Goal: Task Accomplishment & Management: Manage account settings

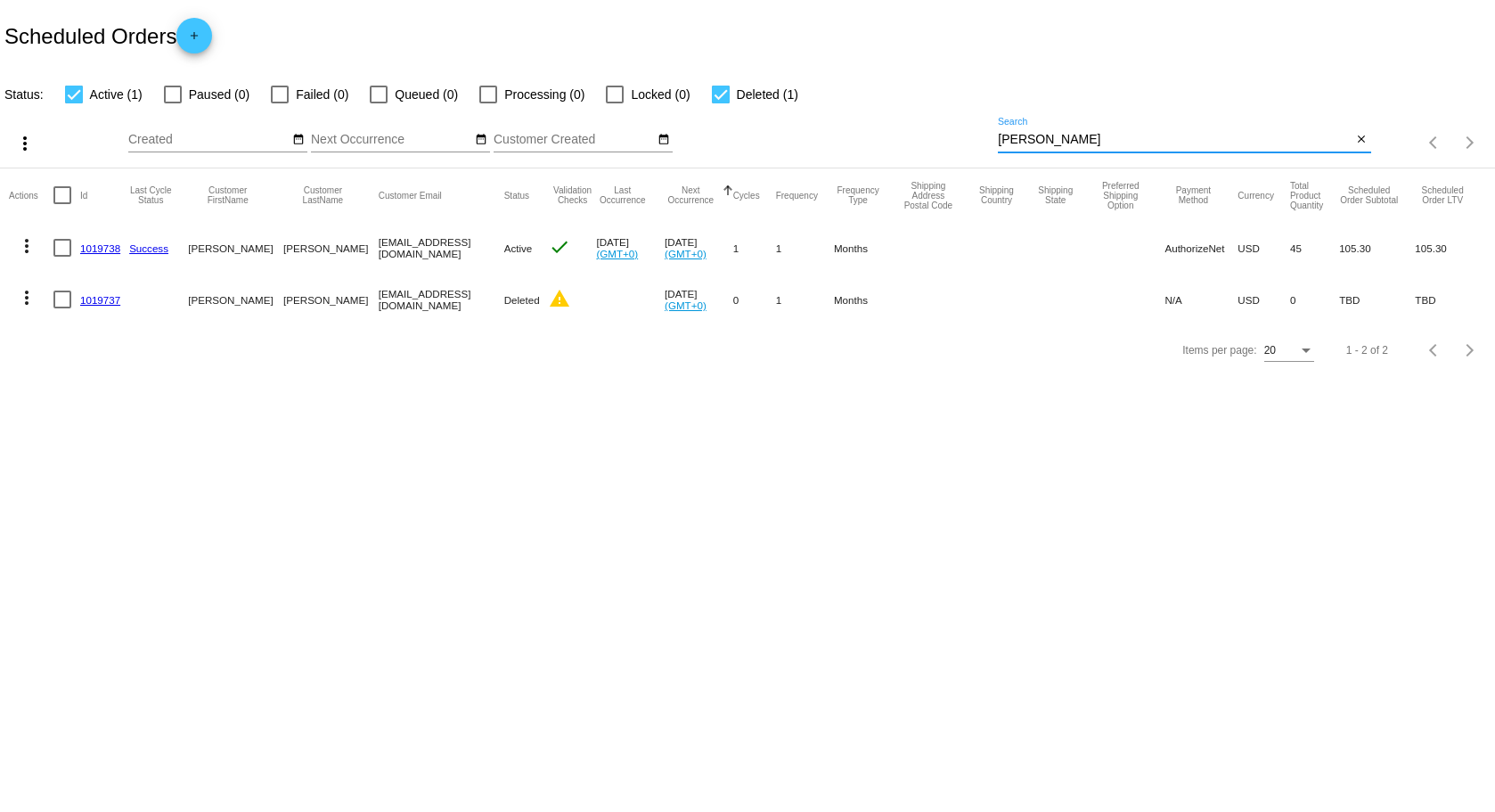
drag, startPoint x: 1052, startPoint y: 144, endPoint x: 942, endPoint y: 139, distance: 110.1
click at [942, 139] on div "more_vert Sep Jan Feb Mar Apr 1" at bounding box center [748, 137] width 1495 height 64
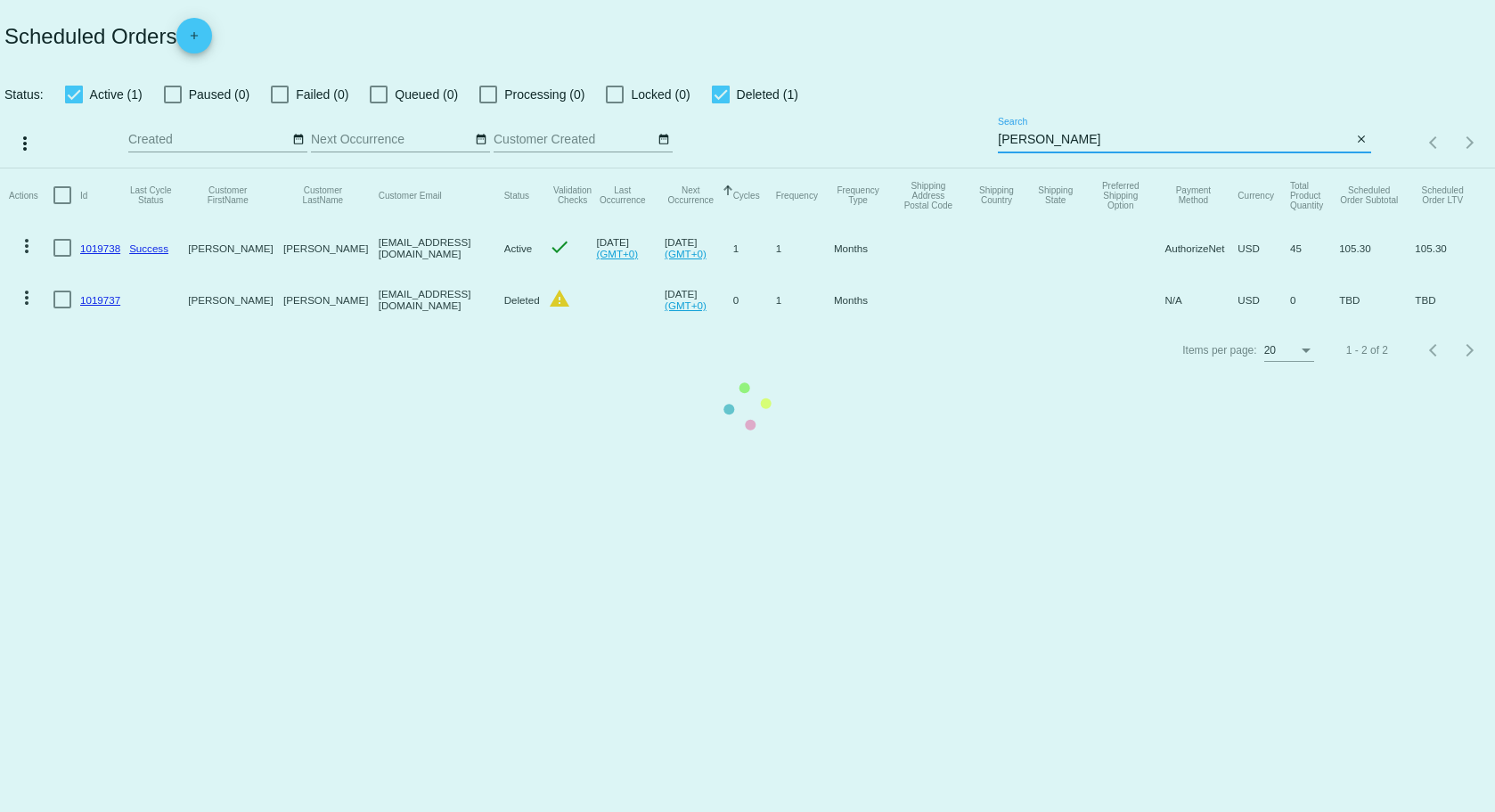
type input "[PERSON_NAME]"
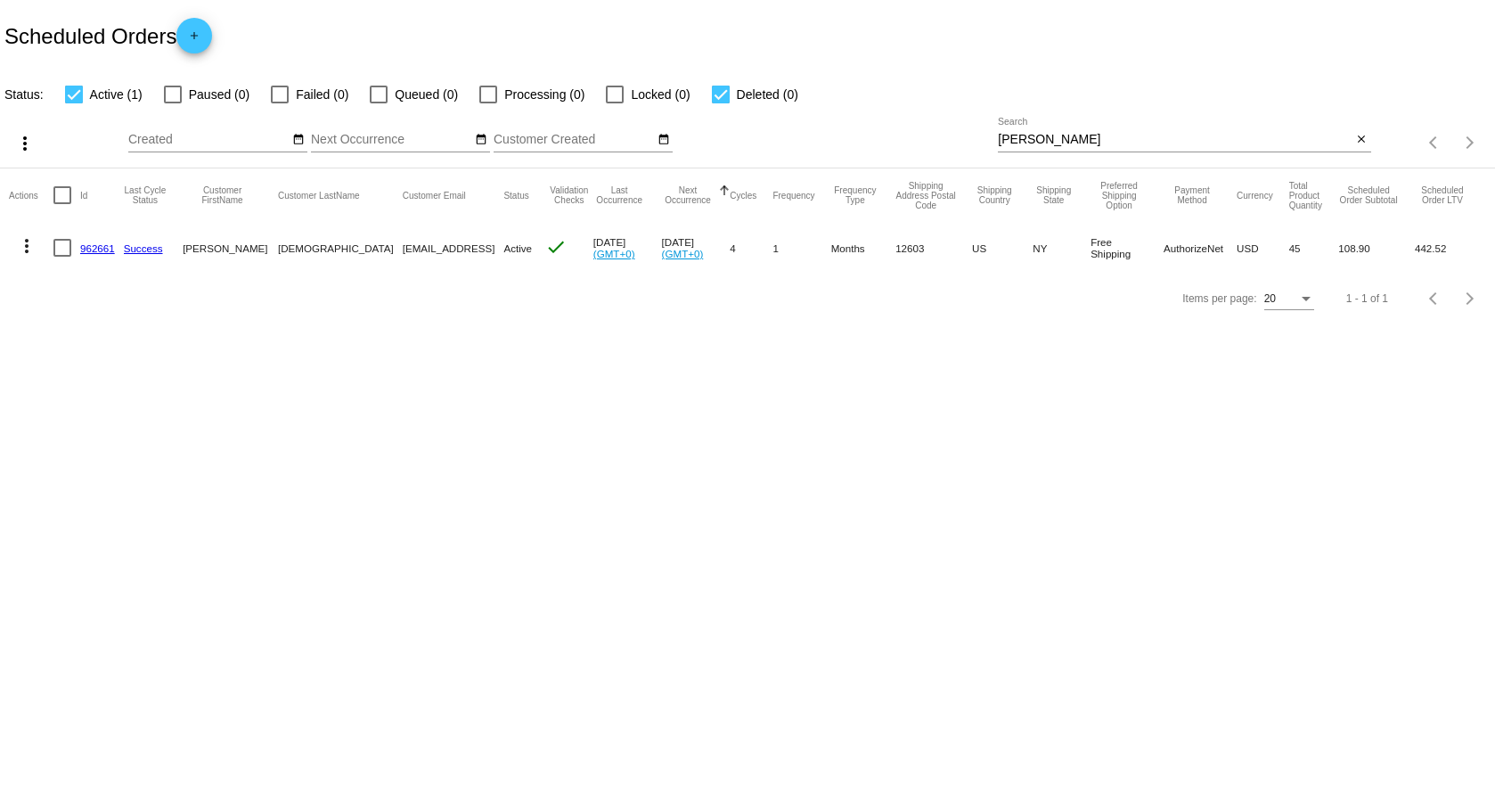
click at [416, 390] on body "Scheduled Orders add Status: Active (1) Paused (0) Failed (0) Queued (0) Proces…" at bounding box center [748, 406] width 1495 height 812
click at [403, 245] on mat-cell "[EMAIL_ADDRESS]" at bounding box center [453, 247] width 102 height 51
click at [62, 248] on div at bounding box center [62, 248] width 18 height 18
click at [62, 257] on input "checkbox" at bounding box center [62, 257] width 1 height 1
checkbox input "true"
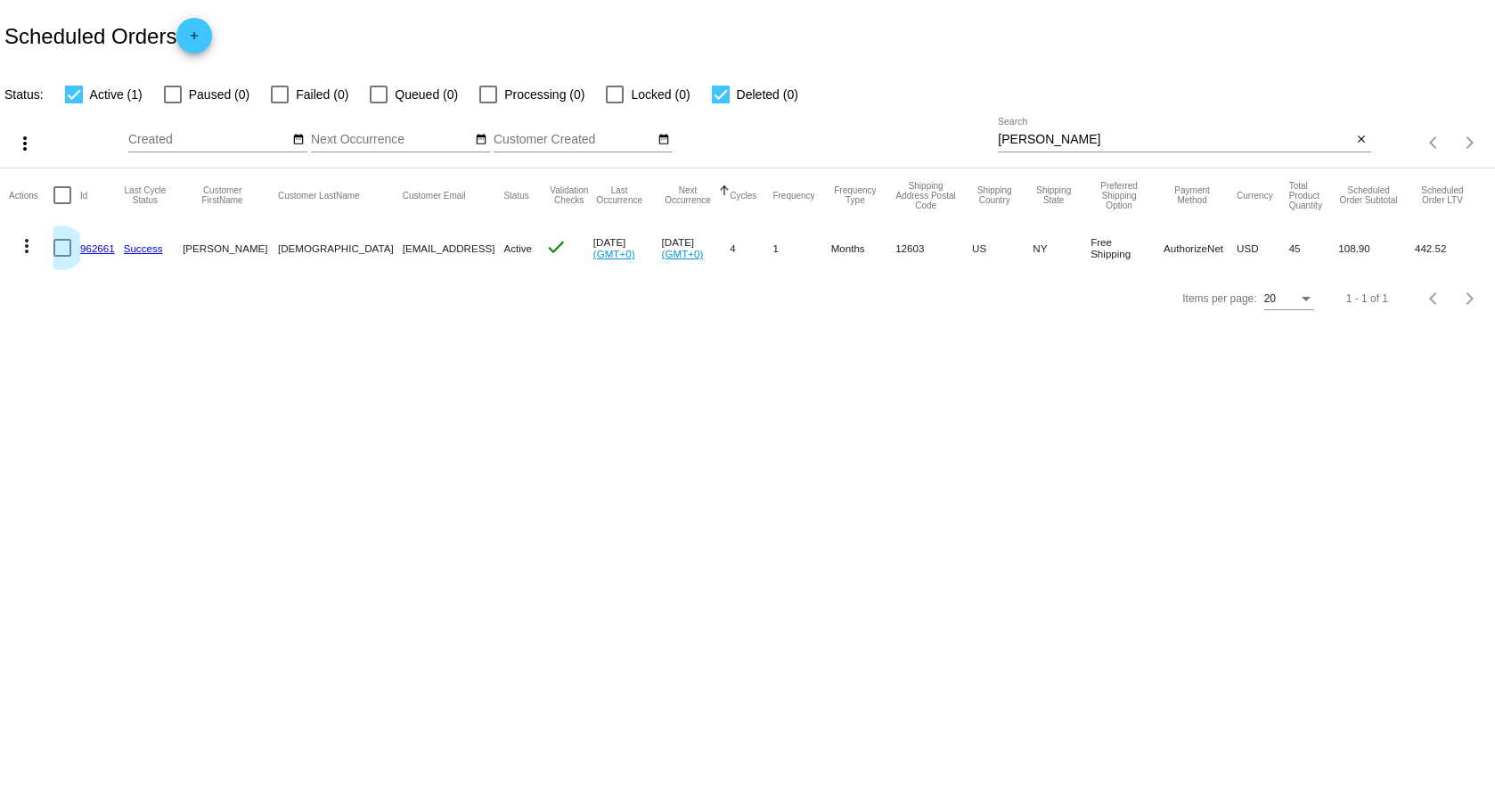
checkbox input "true"
click at [486, 477] on body "Scheduled Orders add Status: Active (1) Paused (0) Failed (0) Queued (0) Proces…" at bounding box center [748, 406] width 1495 height 812
click at [1127, 239] on mat-cell "Free Shipping" at bounding box center [1127, 247] width 73 height 51
click at [1132, 242] on mat-cell "Free Shipping" at bounding box center [1127, 247] width 73 height 51
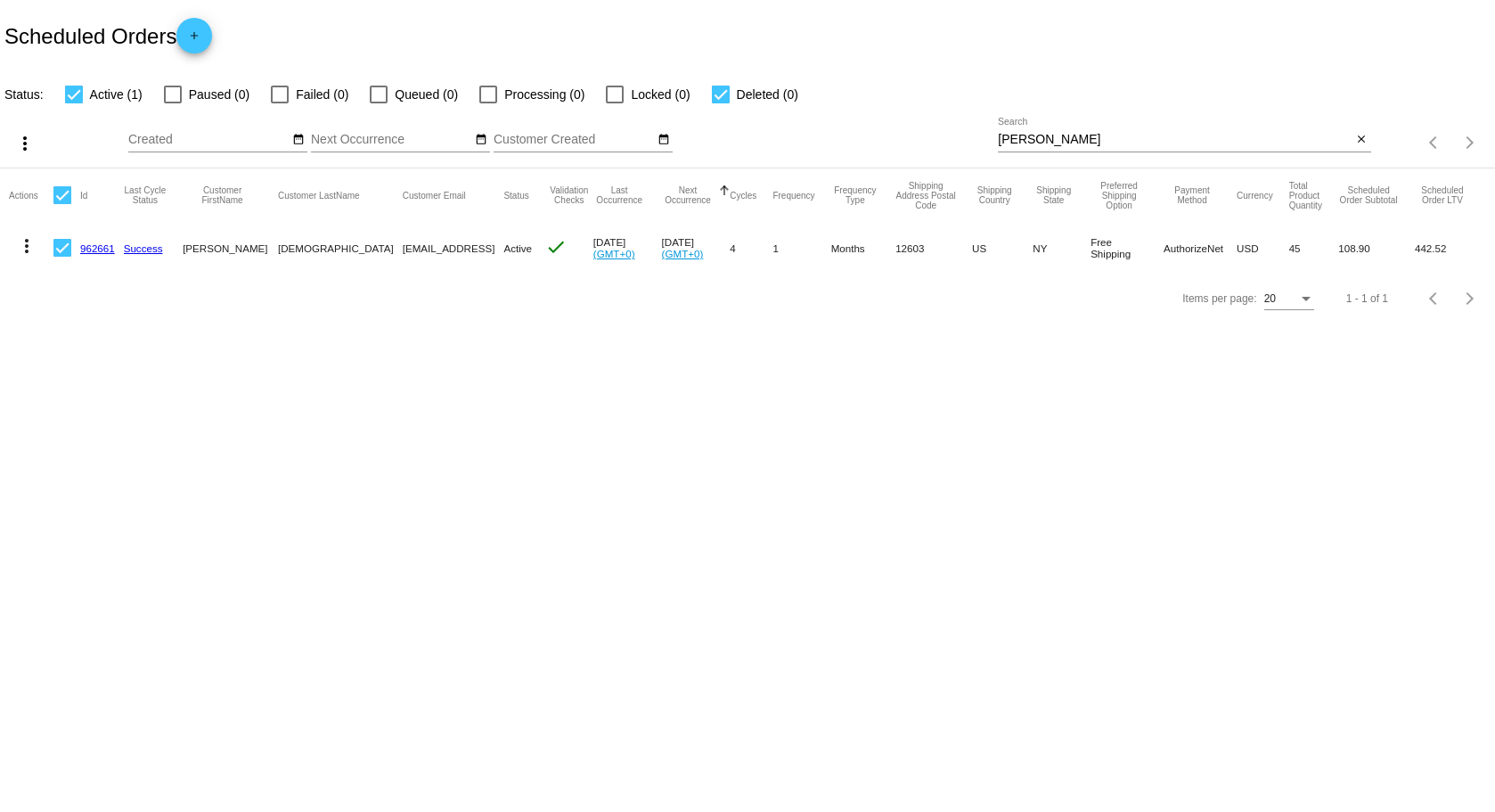
click at [1132, 242] on mat-cell "Free Shipping" at bounding box center [1127, 247] width 73 height 51
drag, startPoint x: 992, startPoint y: 488, endPoint x: 851, endPoint y: 458, distance: 144.2
click at [989, 488] on body "Scheduled Orders add Status: Active (1) Paused (0) Failed (0) Queued (0) Proces…" at bounding box center [748, 406] width 1495 height 812
click at [595, 409] on body "Scheduled Orders add Status: Active (1) Paused (0) Failed (0) Queued (0) Proces…" at bounding box center [748, 406] width 1495 height 812
click at [667, 245] on mat-cell "Oct 18 2025 (GMT+0)" at bounding box center [695, 247] width 68 height 51
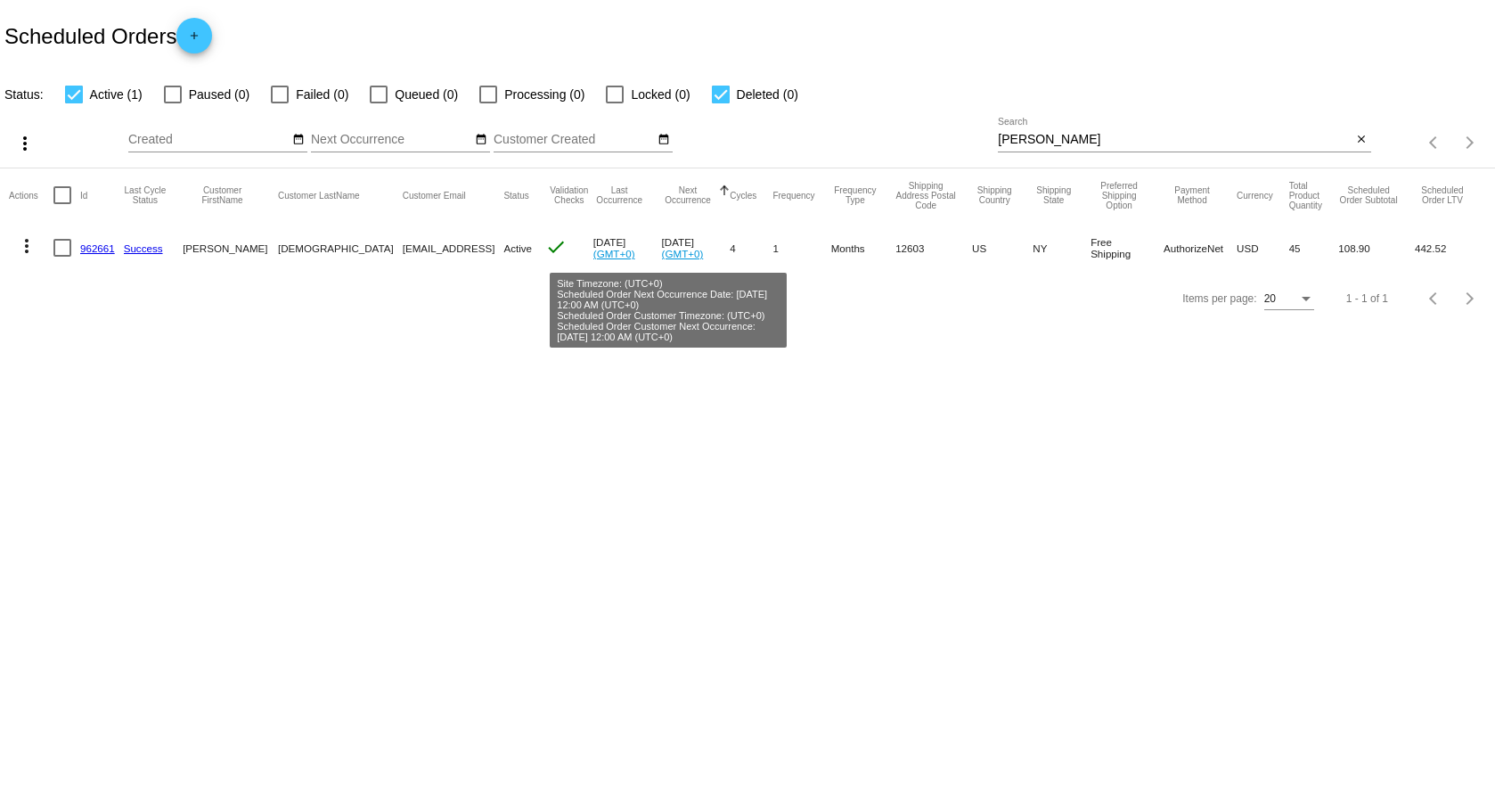
click at [695, 235] on mat-cell "Oct 18 2025 (GMT+0)" at bounding box center [695, 247] width 68 height 51
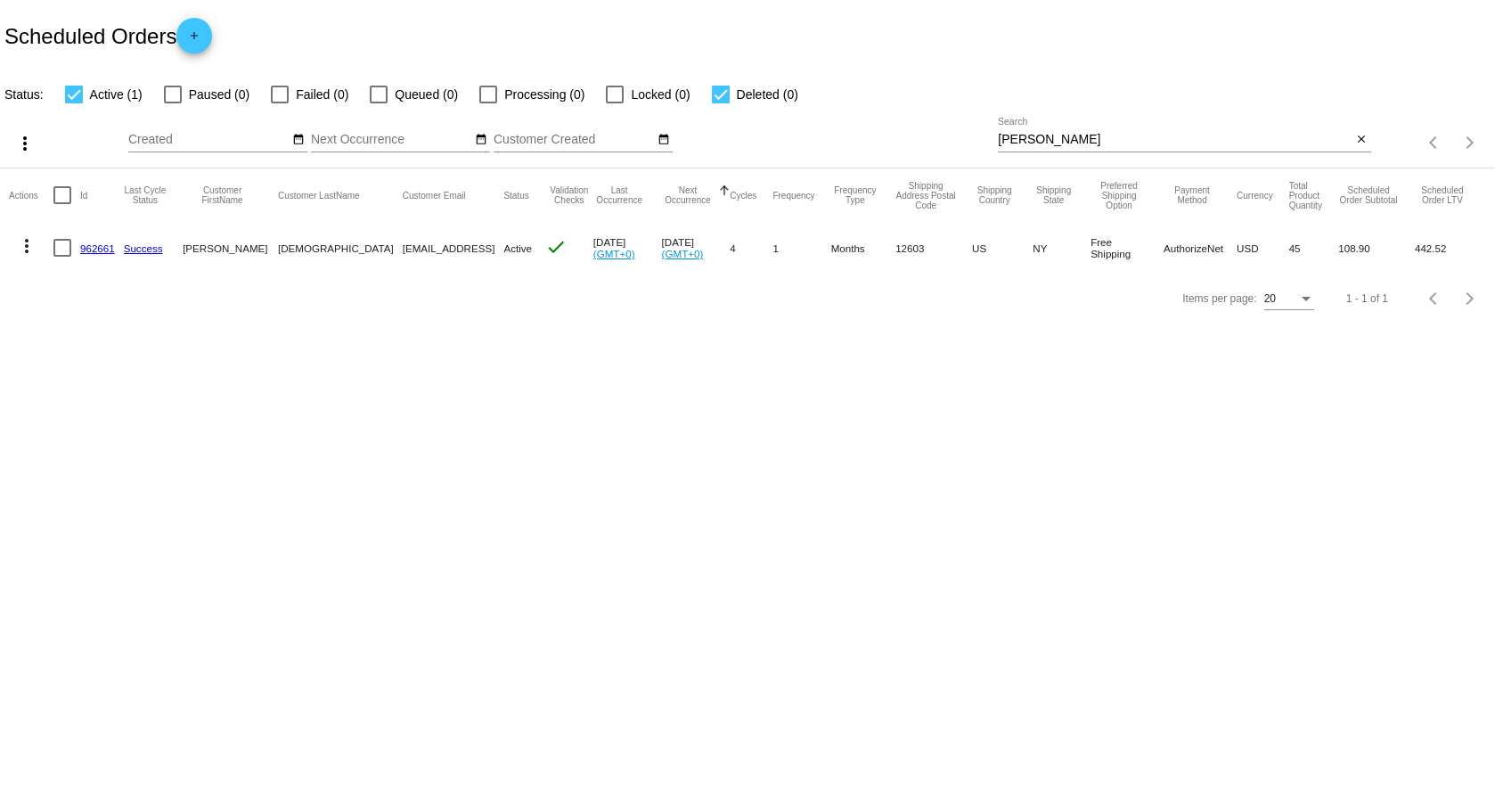
click at [695, 235] on mat-cell "Oct 18 2025 (GMT+0)" at bounding box center [695, 247] width 68 height 51
click at [674, 366] on body "Scheduled Orders add Status: Active (1) Paused (0) Failed (0) Queued (0) Proces…" at bounding box center [748, 406] width 1495 height 812
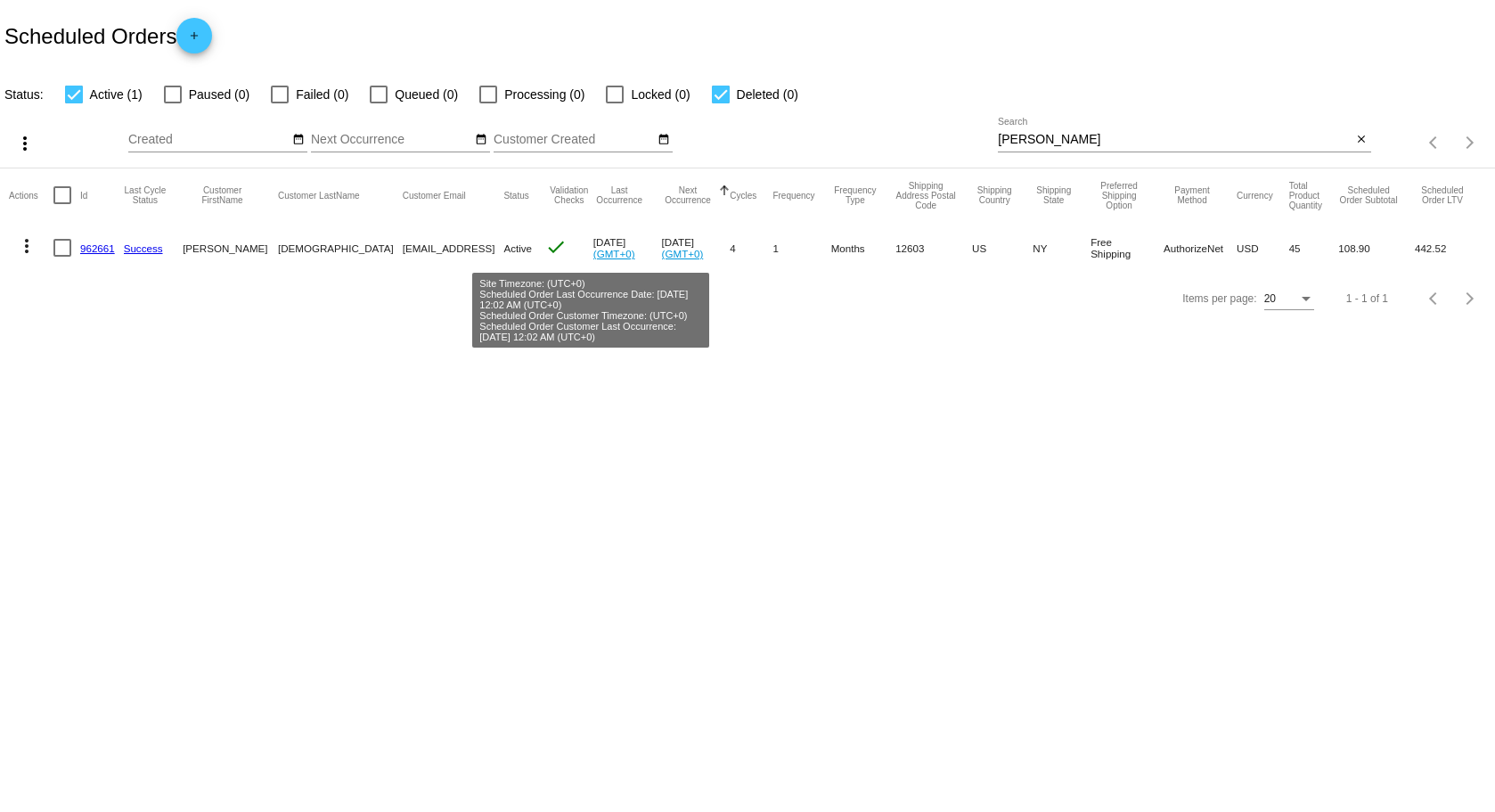
click at [584, 378] on body "Scheduled Orders add Status: Active (1) Paused (0) Failed (0) Queued (0) Proces…" at bounding box center [748, 406] width 1495 height 812
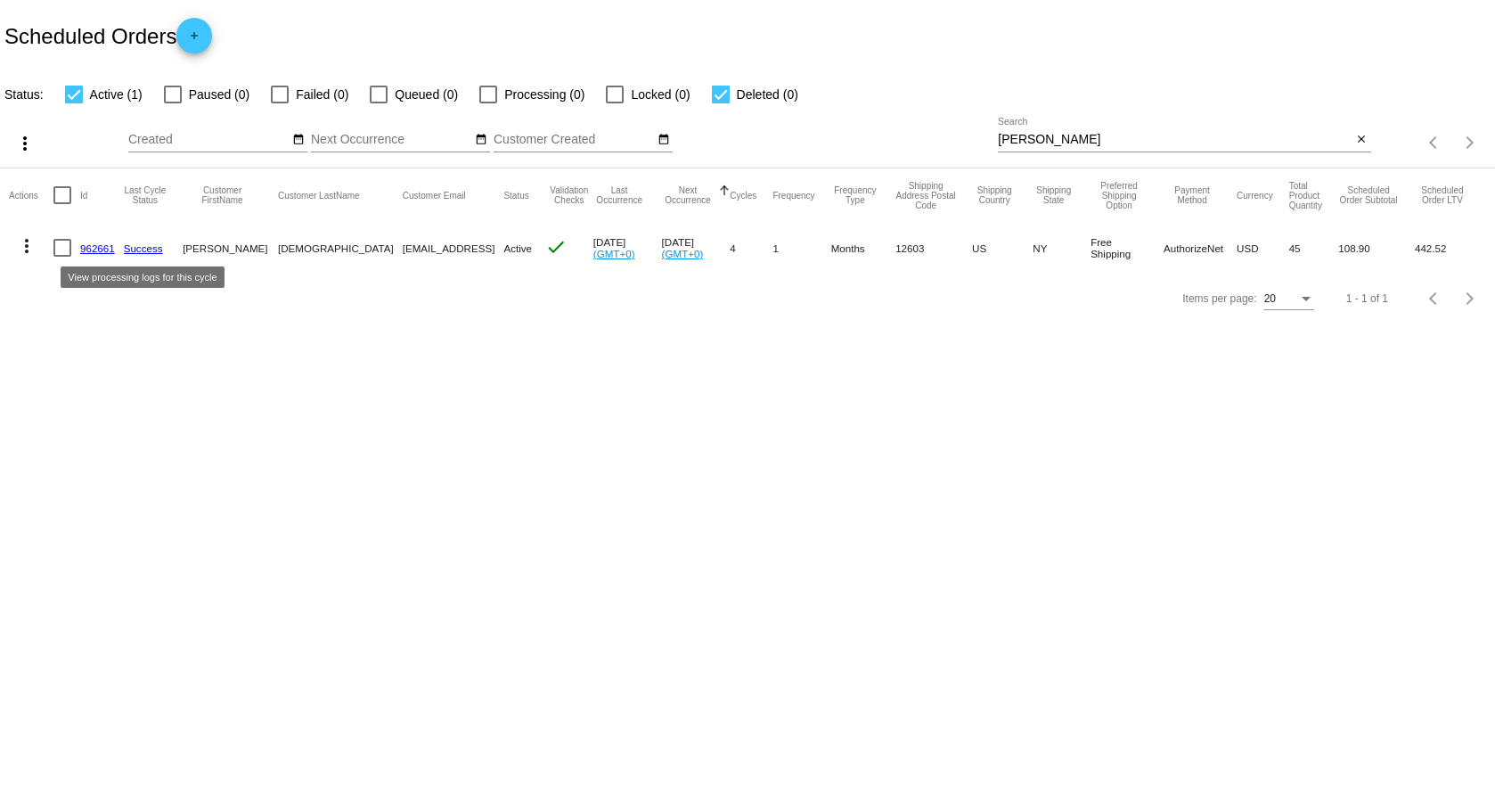
click at [130, 248] on link "Success" at bounding box center [144, 248] width 39 height 11
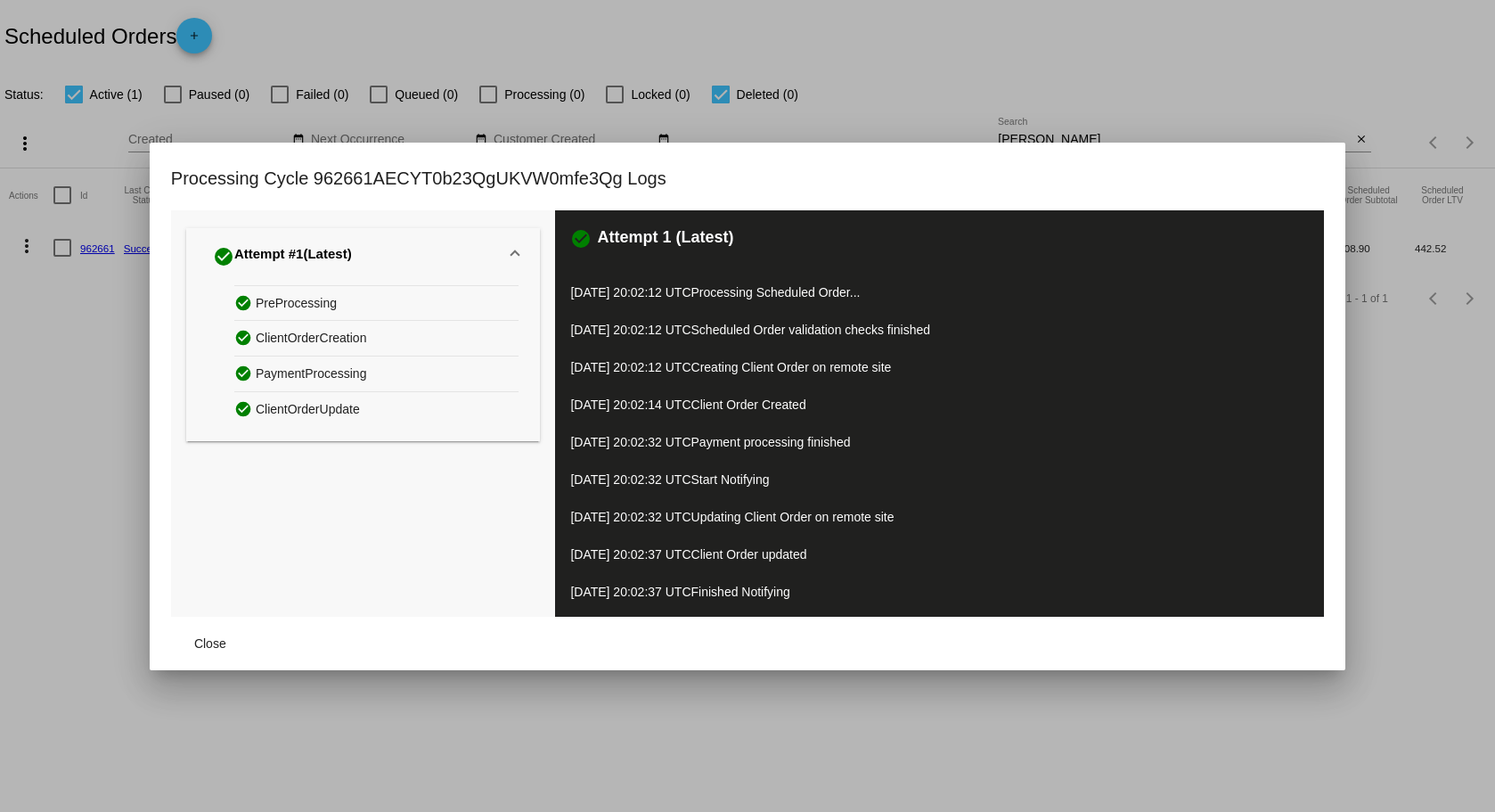
click at [271, 511] on div "check_circle Attempt #1 (Latest) check_circle PreProcessing check_circle Client…" at bounding box center [363, 413] width 384 height 406
click at [28, 487] on div at bounding box center [748, 406] width 1495 height 812
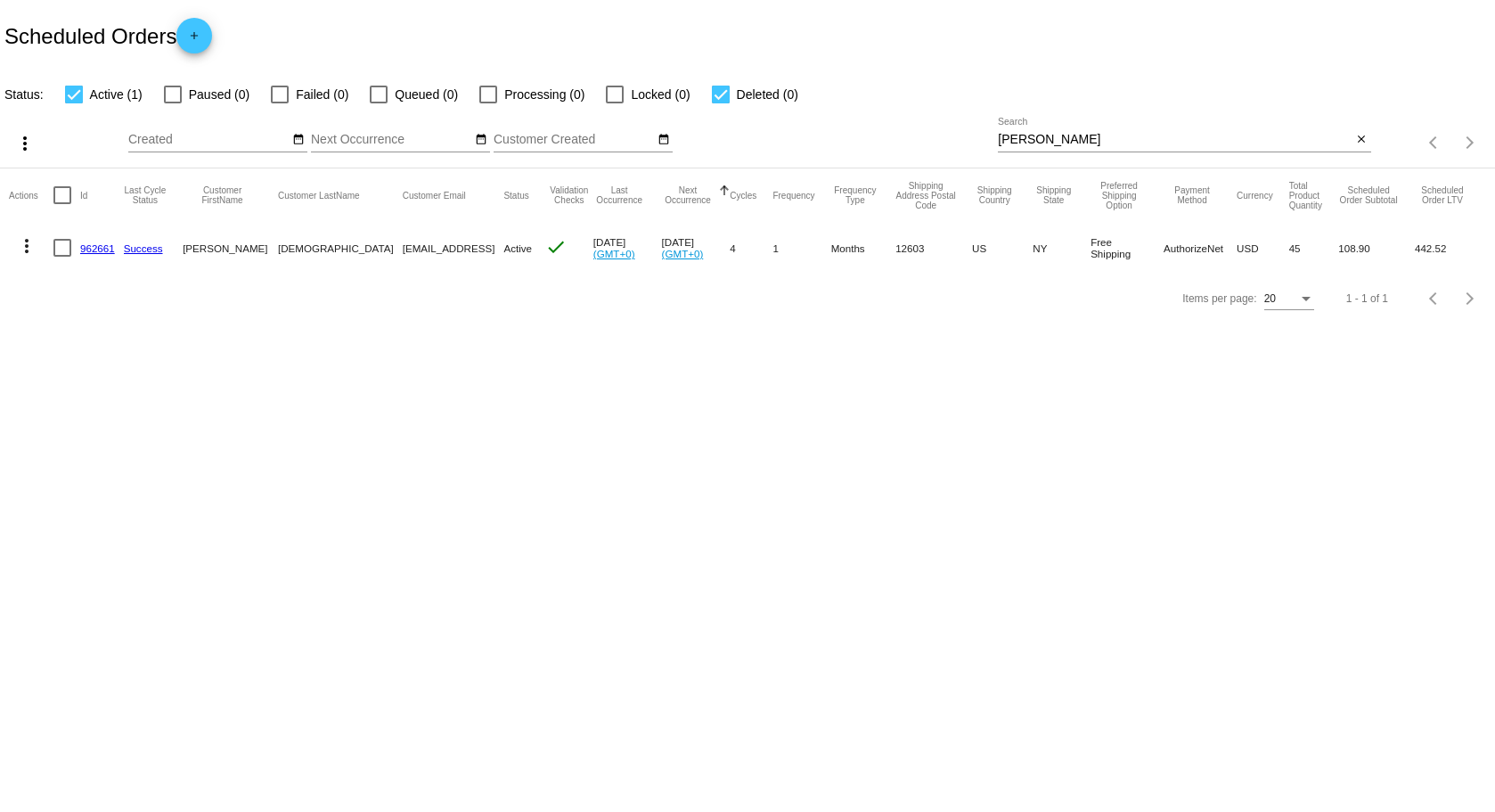
click at [691, 239] on mat-cell "Oct 18 2025 (GMT+0)" at bounding box center [695, 247] width 68 height 51
click at [504, 249] on span "Active" at bounding box center [518, 248] width 29 height 11
click at [401, 379] on body "Scheduled Orders add Status: Active (1) Paused (0) Failed (0) Queued (0) Proces…" at bounding box center [748, 406] width 1495 height 812
click at [87, 249] on link "962661" at bounding box center [97, 248] width 35 height 11
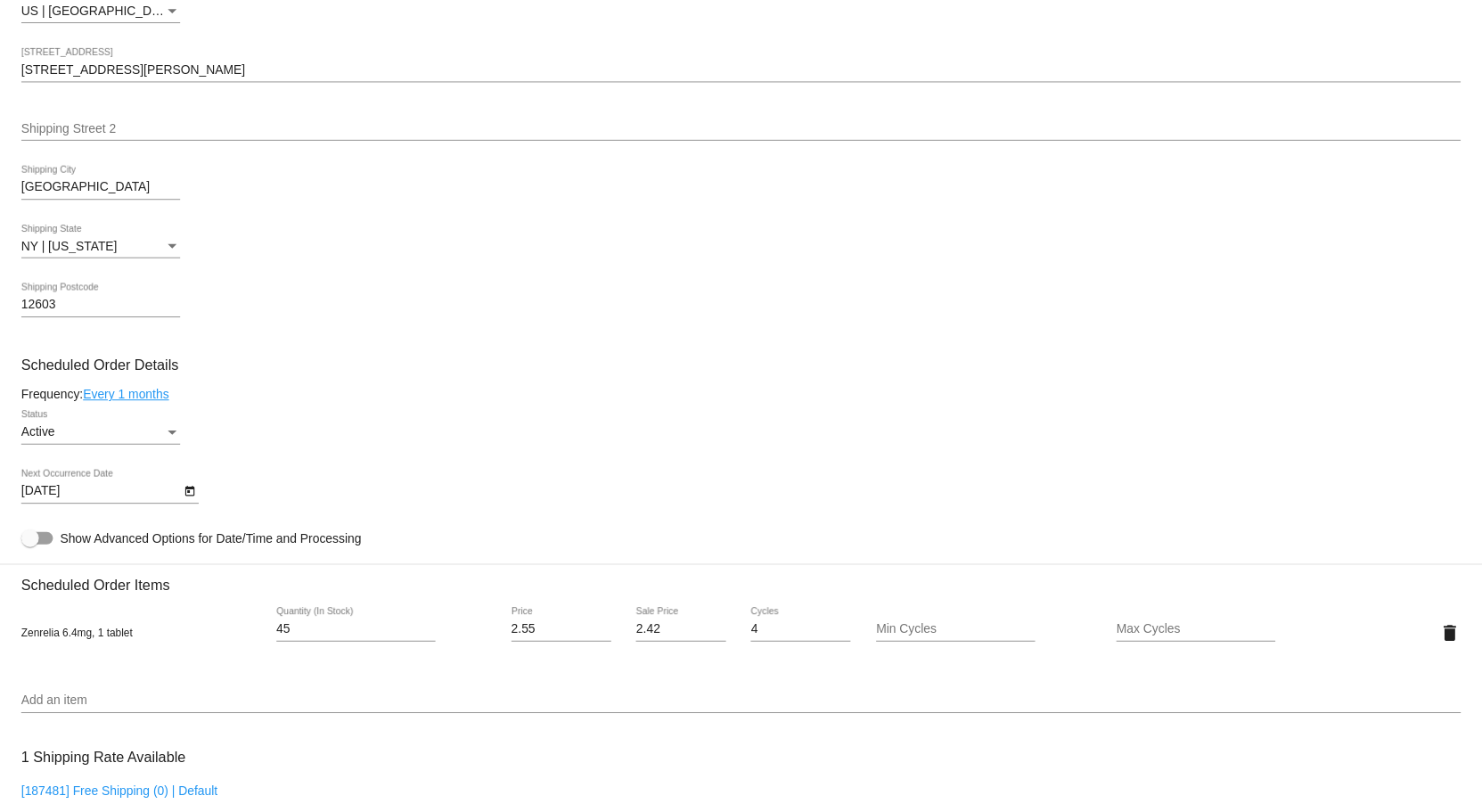
scroll to position [737, 0]
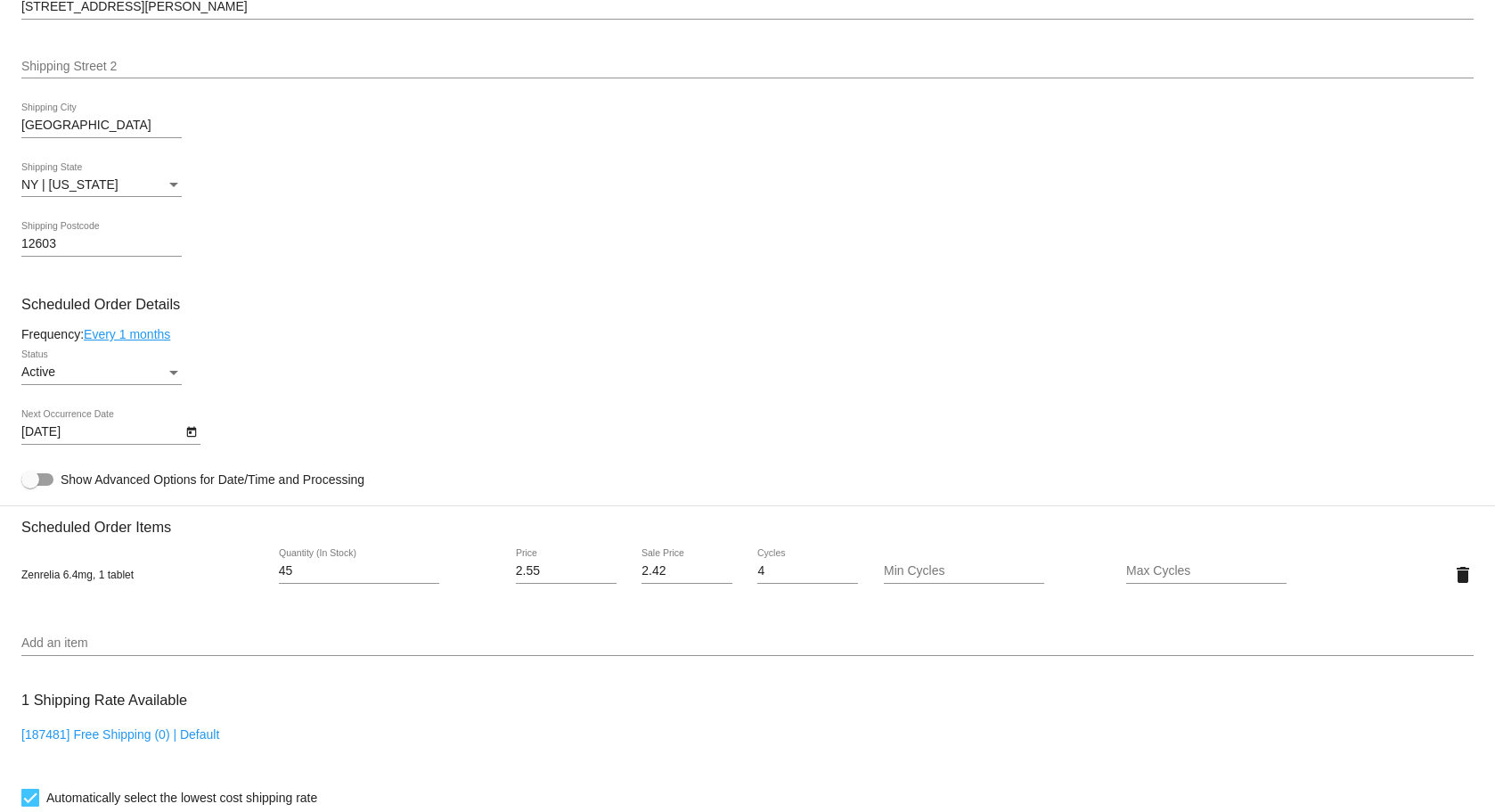
click at [125, 332] on mat-card-content "Customer 6823757: Anthony Mosquera anthonycmosquera@gmail.fom Customer Shipping…" at bounding box center [748, 502] width 1452 height 1678
click at [133, 341] on link "Every 1 months" at bounding box center [127, 334] width 86 height 14
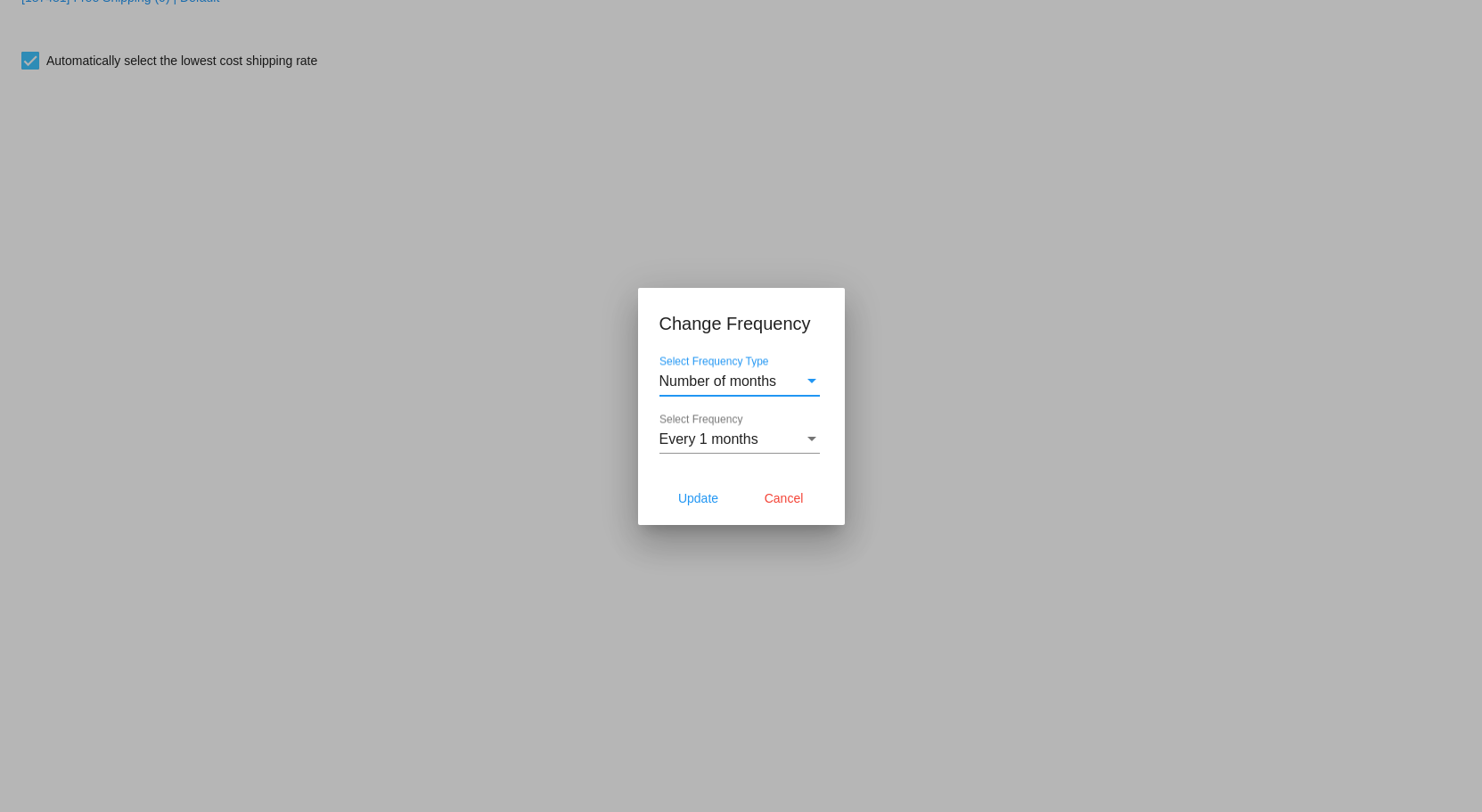
click at [728, 440] on span "Every 1 months" at bounding box center [709, 438] width 99 height 15
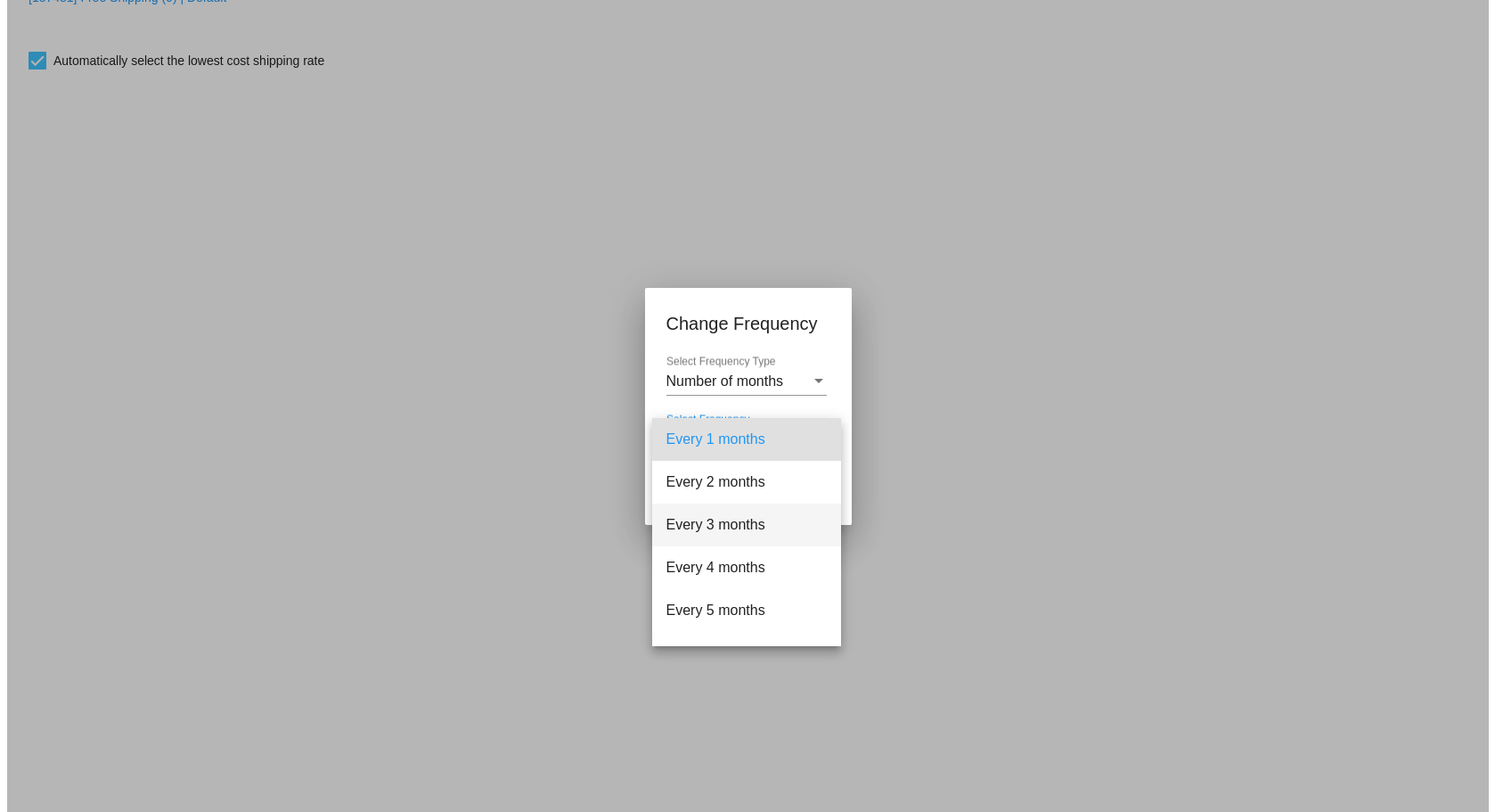
scroll to position [89, 0]
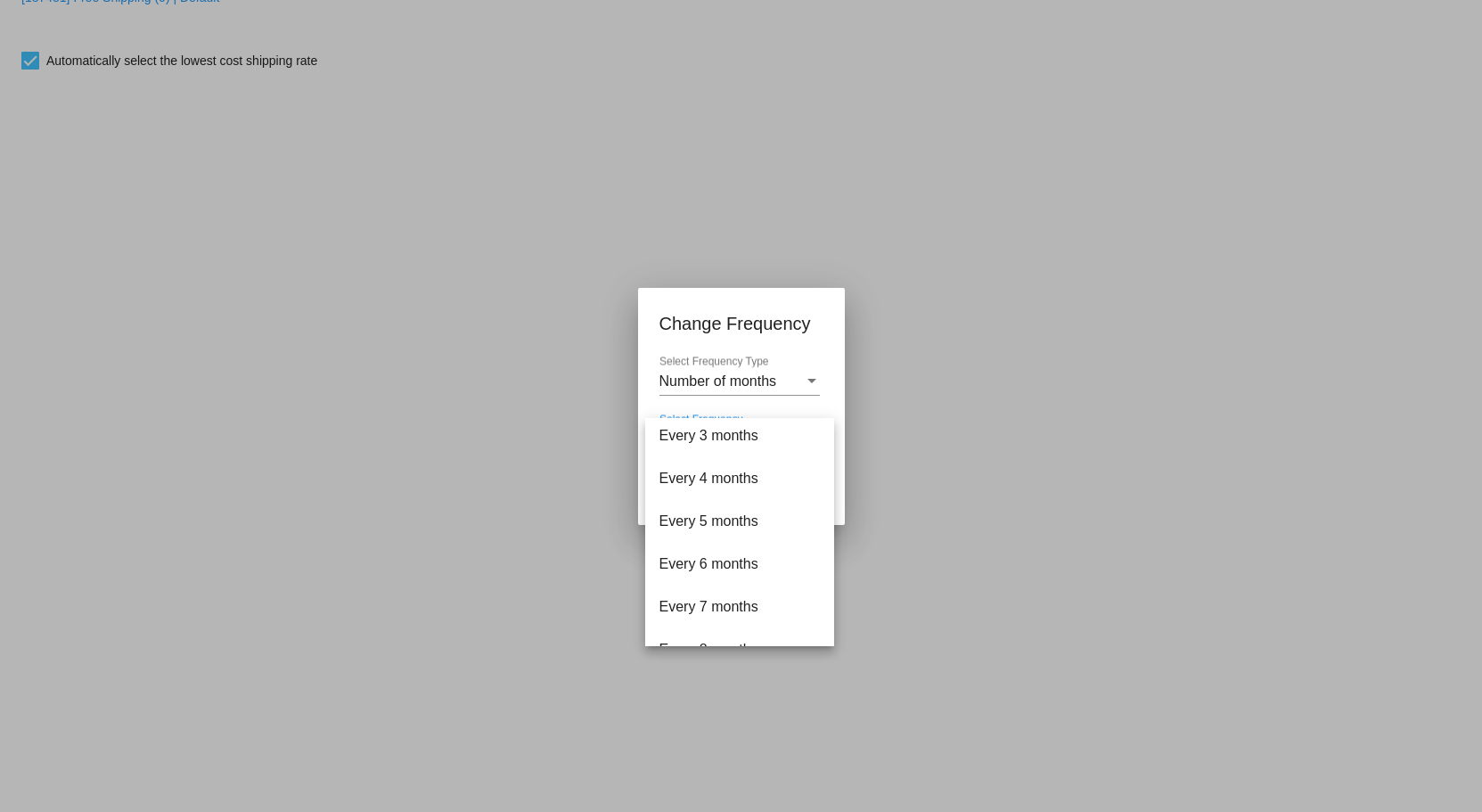
click at [720, 364] on div at bounding box center [741, 406] width 1482 height 812
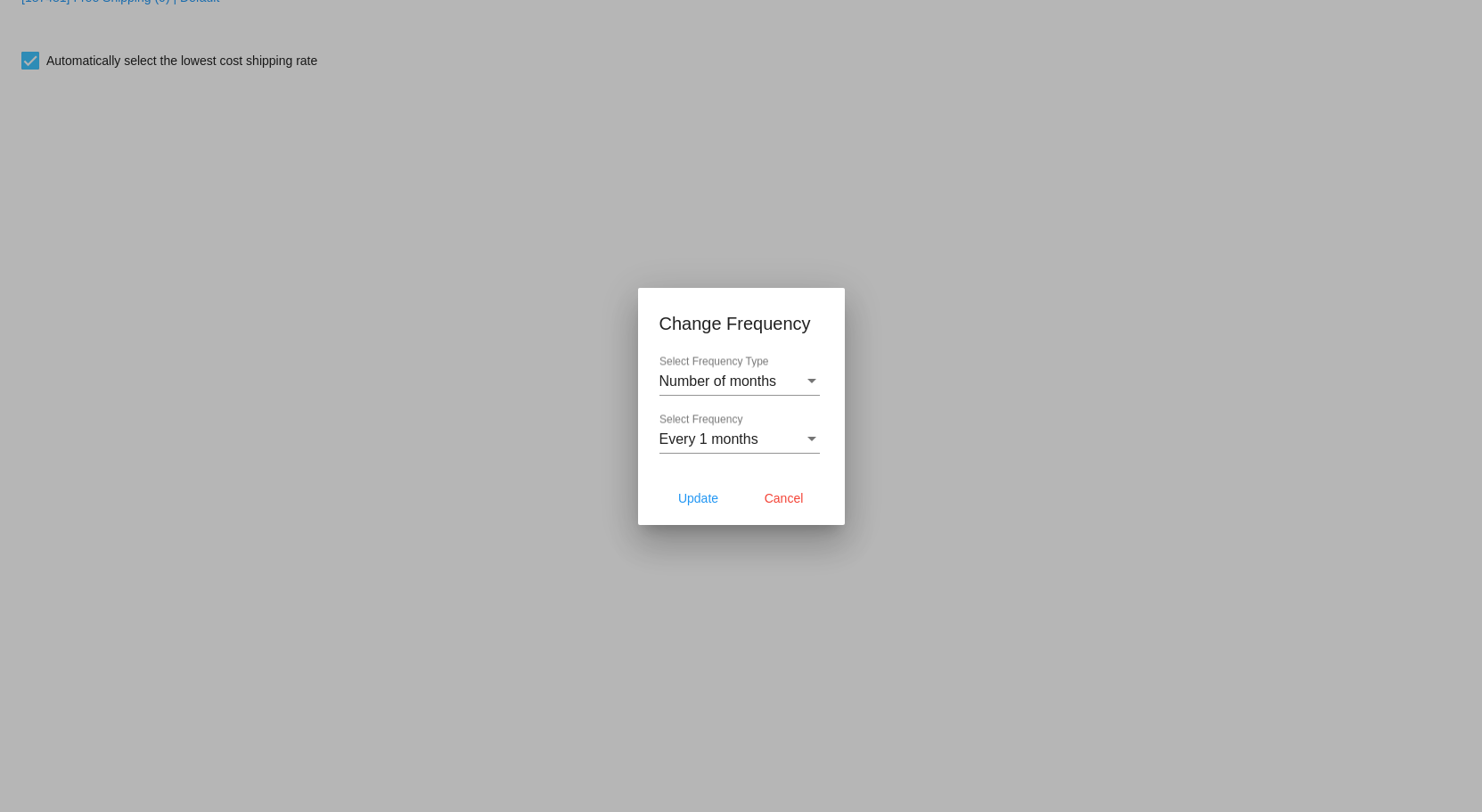
click at [733, 381] on span "Number of months" at bounding box center [719, 380] width 118 height 15
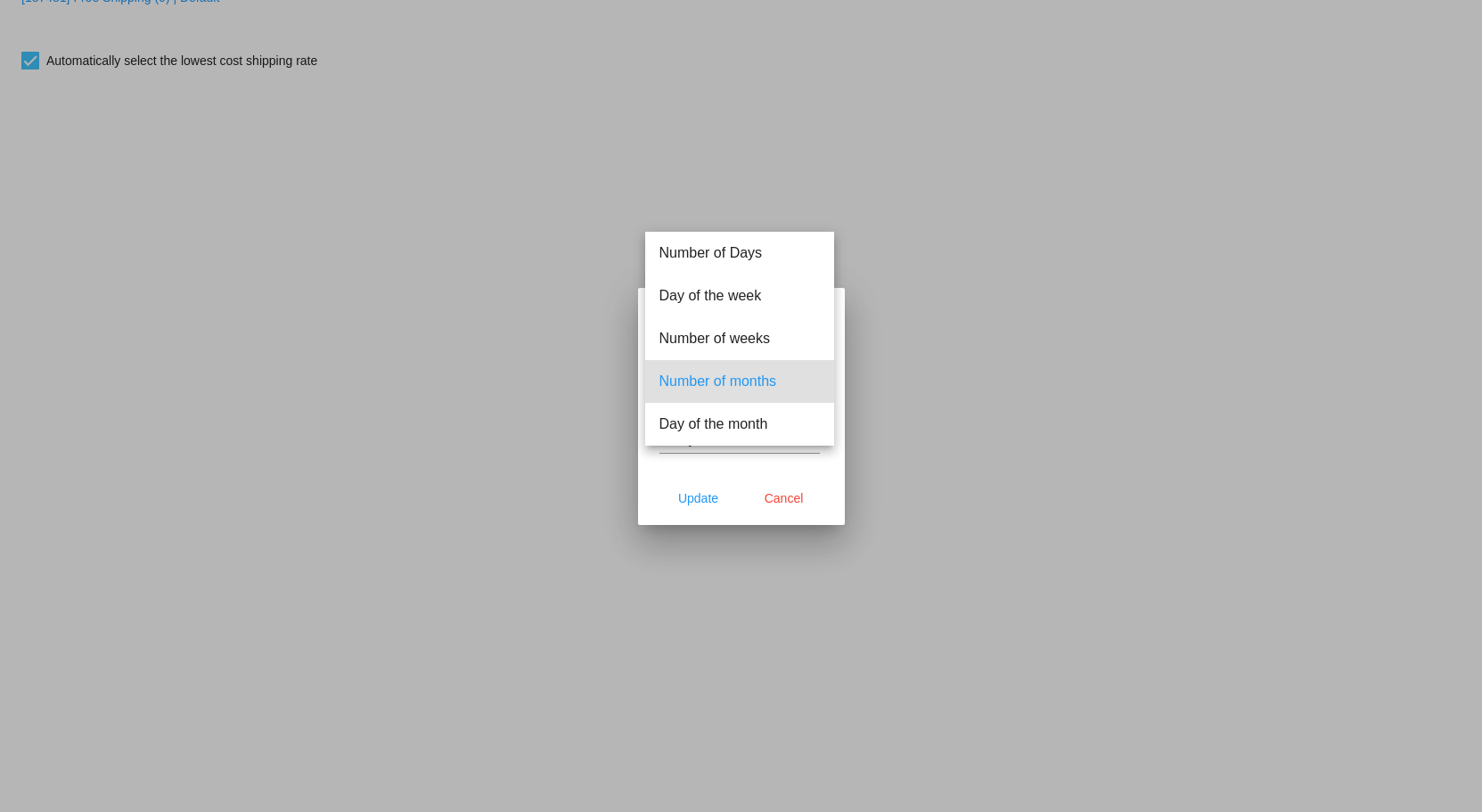
click at [781, 495] on div at bounding box center [741, 406] width 1482 height 812
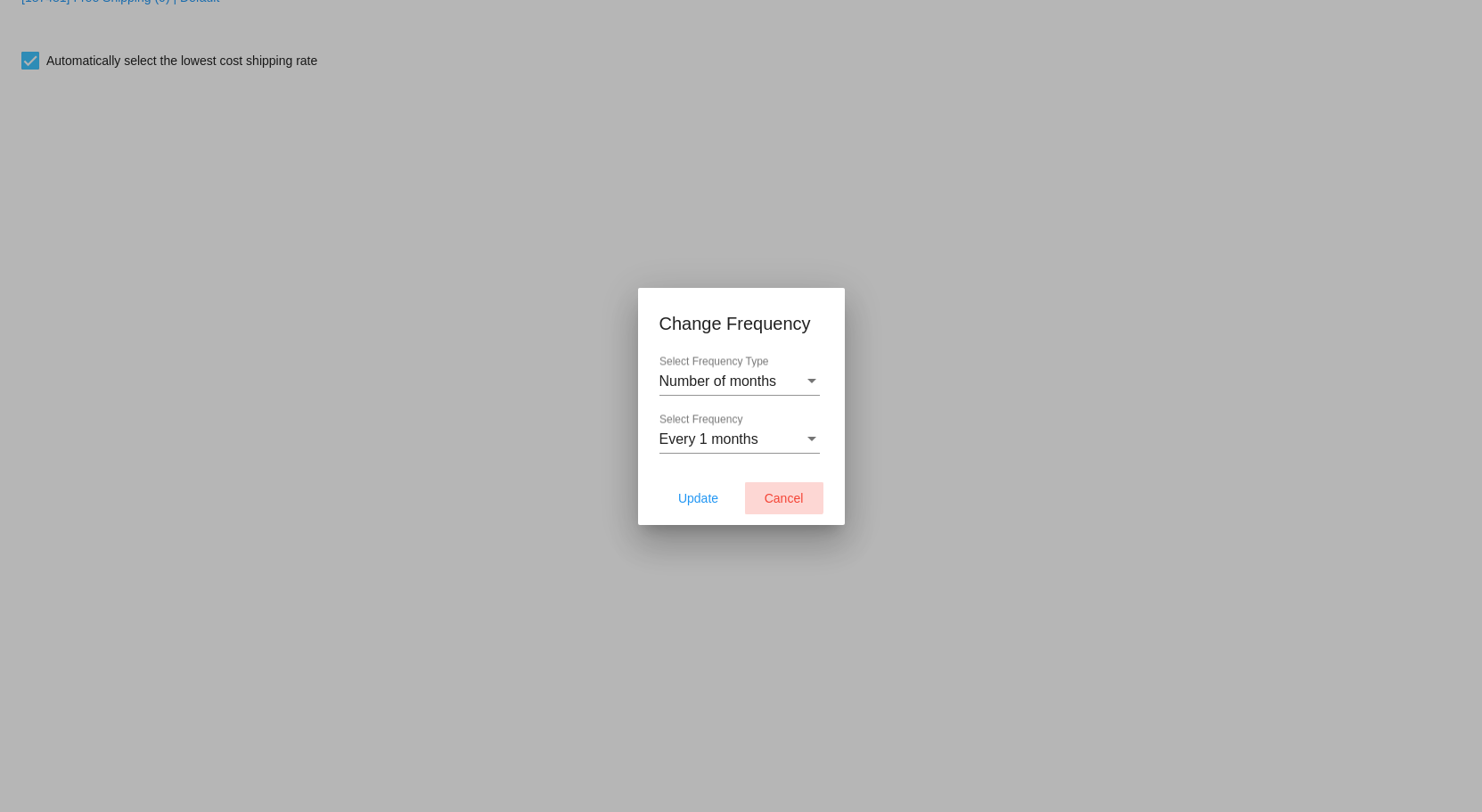
click at [782, 494] on span "Cancel" at bounding box center [784, 497] width 39 height 14
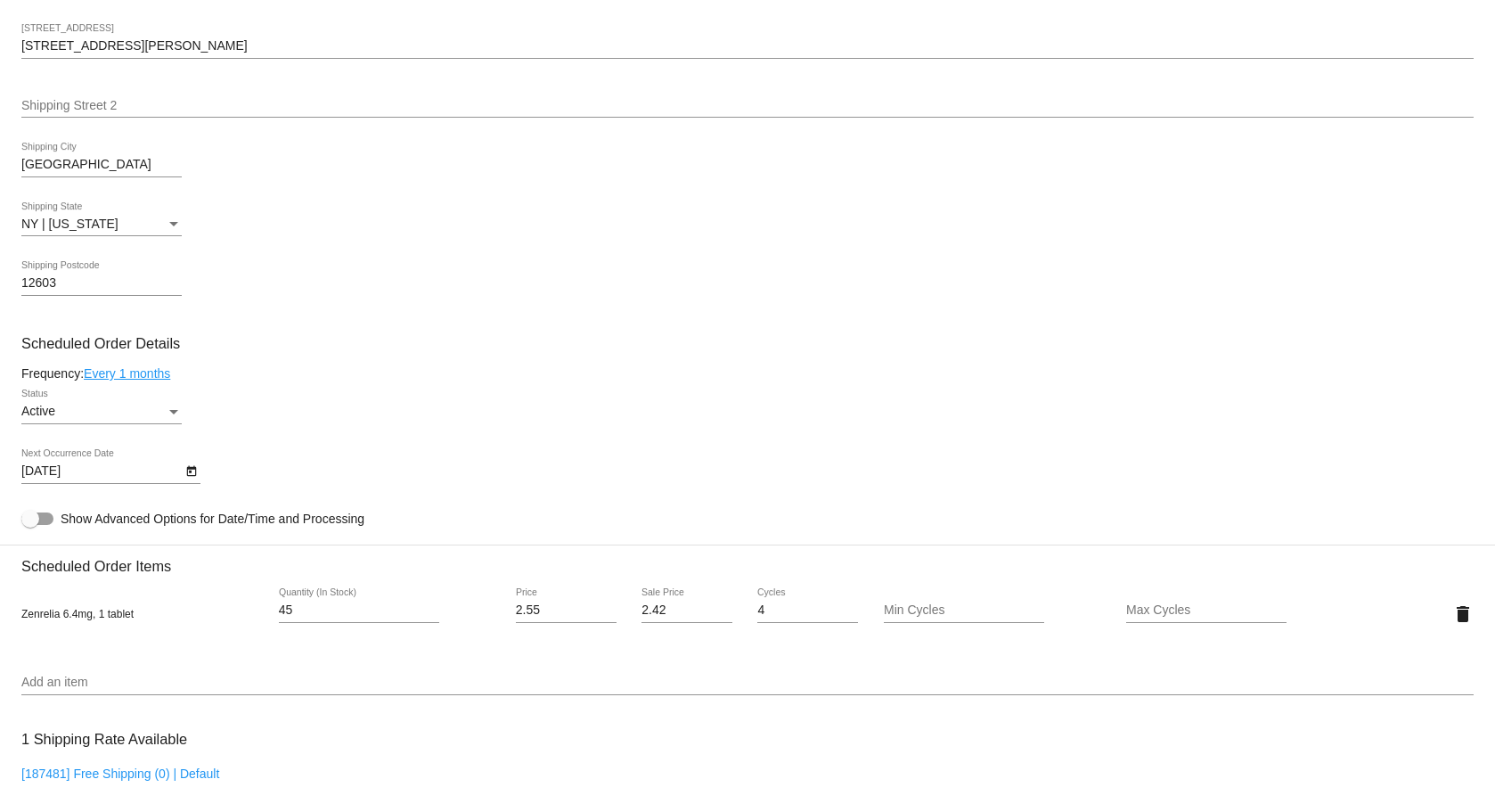
scroll to position [826, 0]
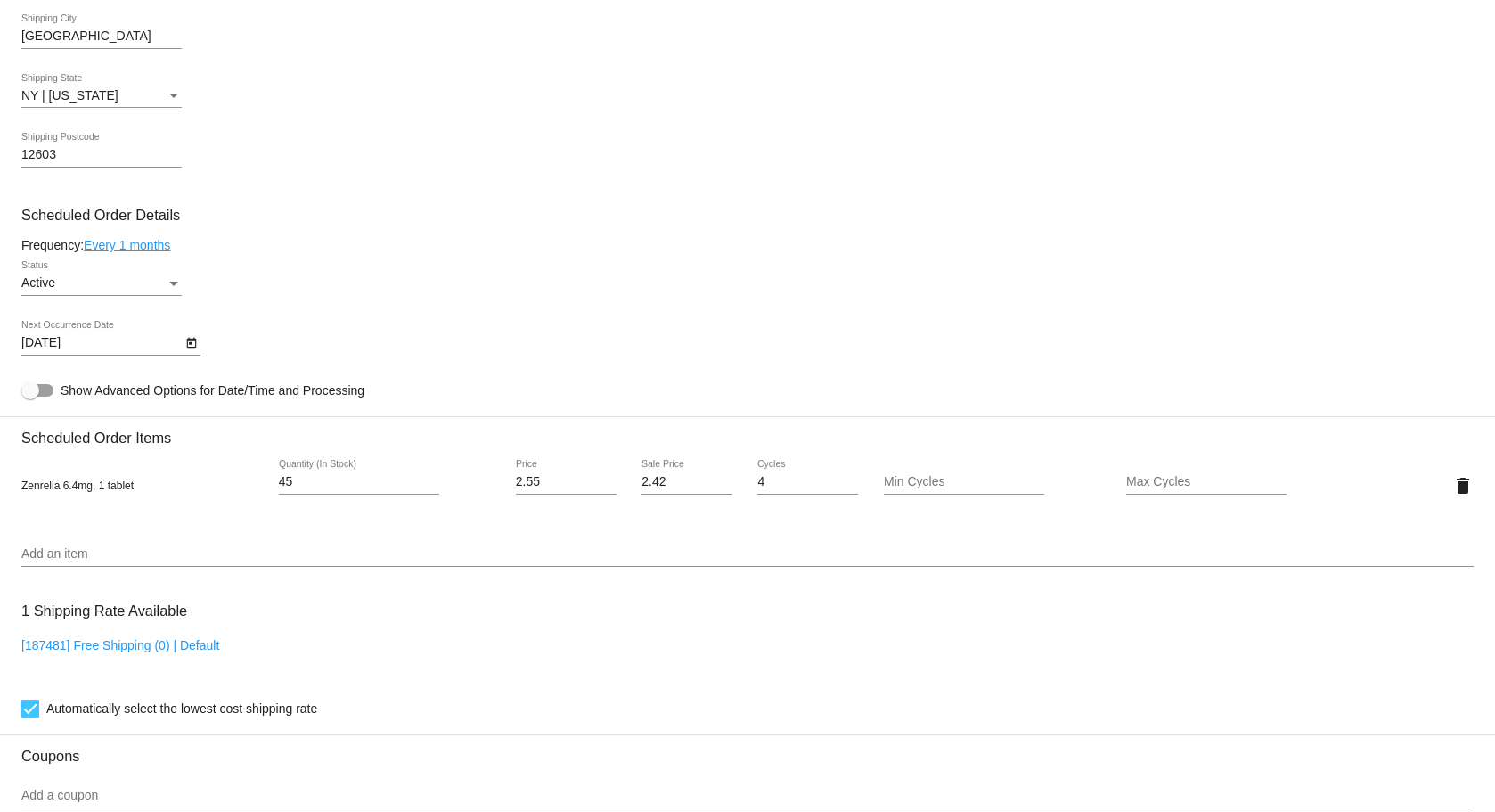
click at [150, 291] on div "Active" at bounding box center [93, 283] width 144 height 14
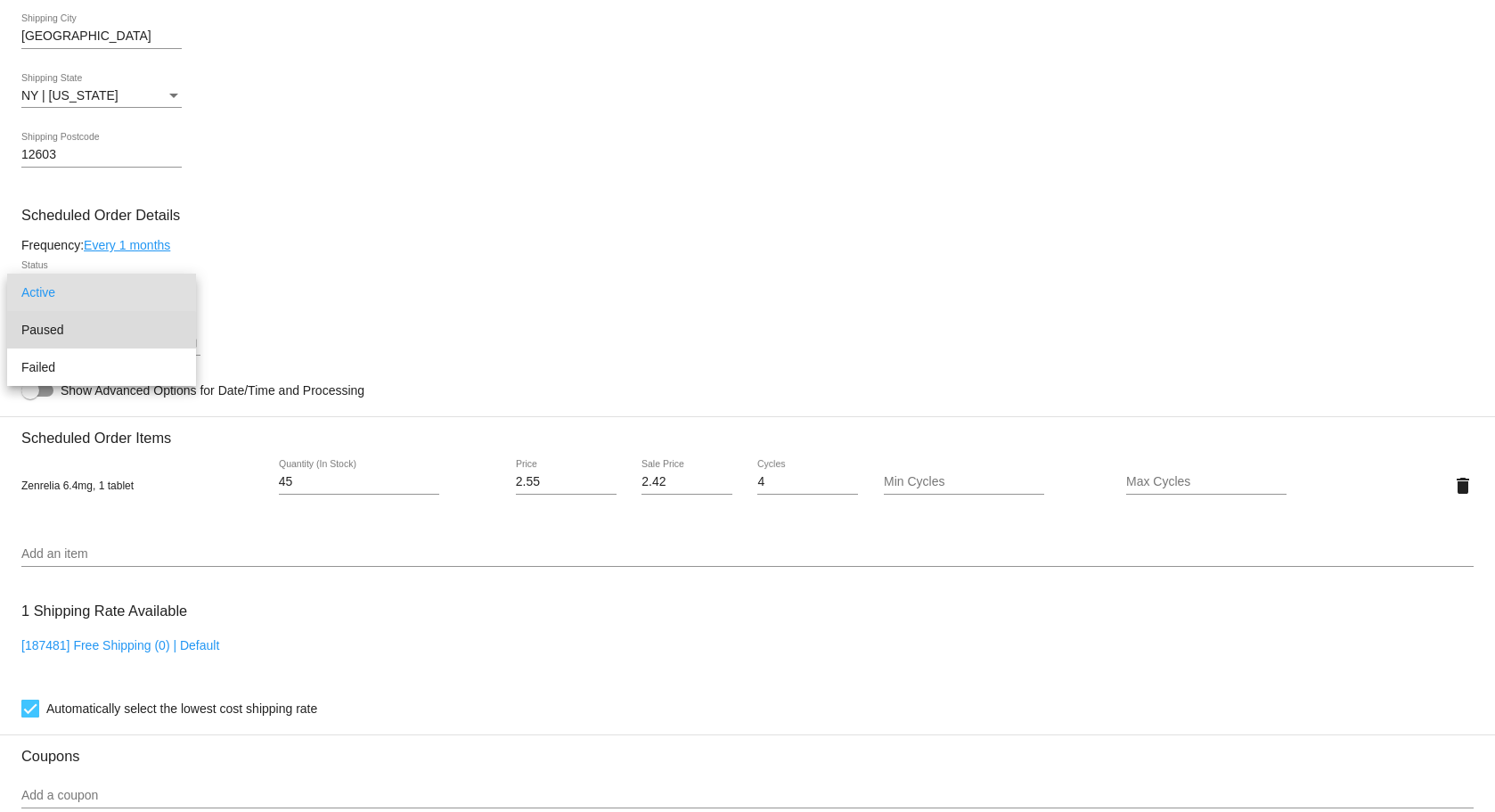
click at [56, 335] on span "Paused" at bounding box center [102, 330] width 161 height 37
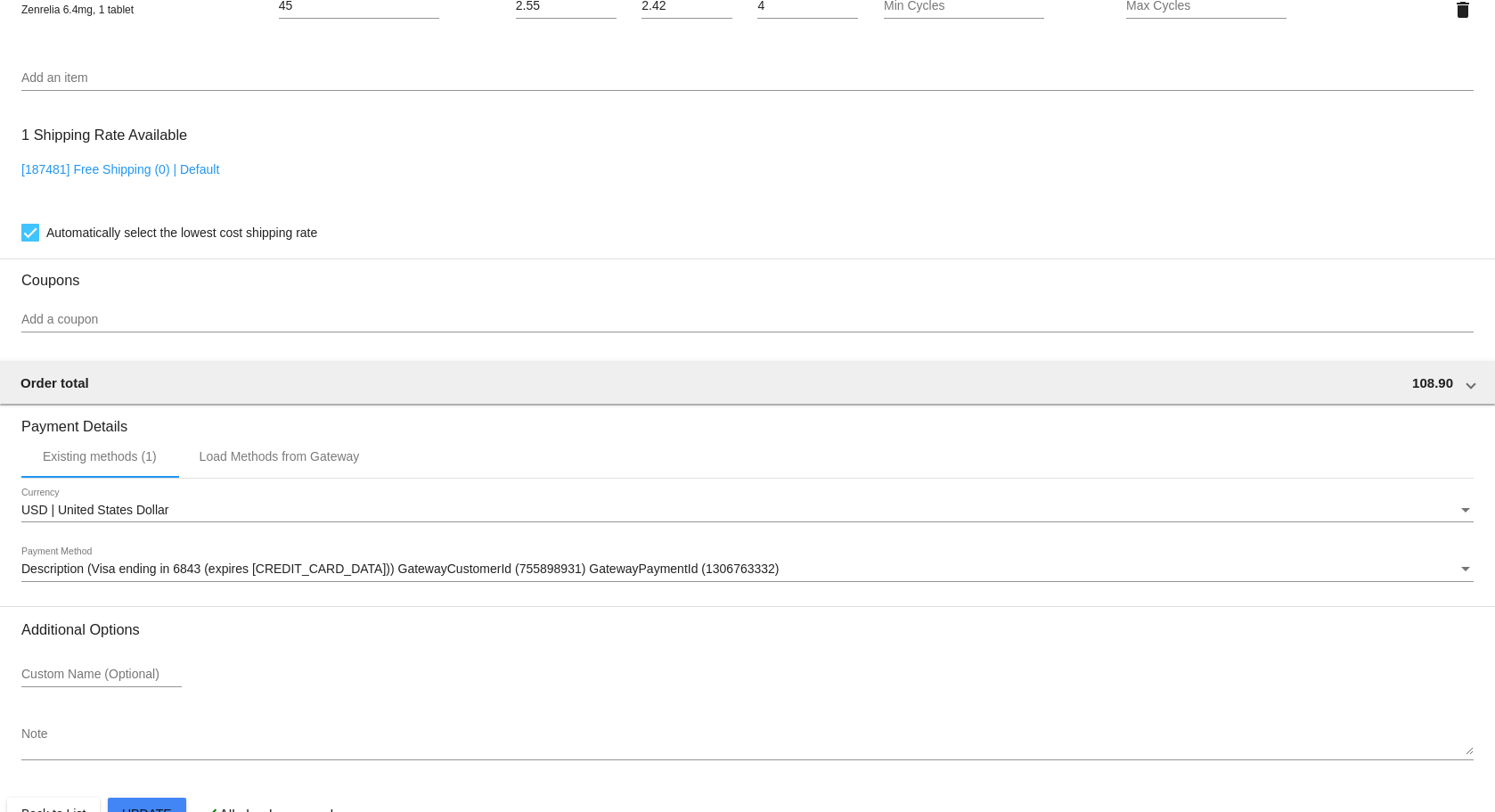
scroll to position [1360, 0]
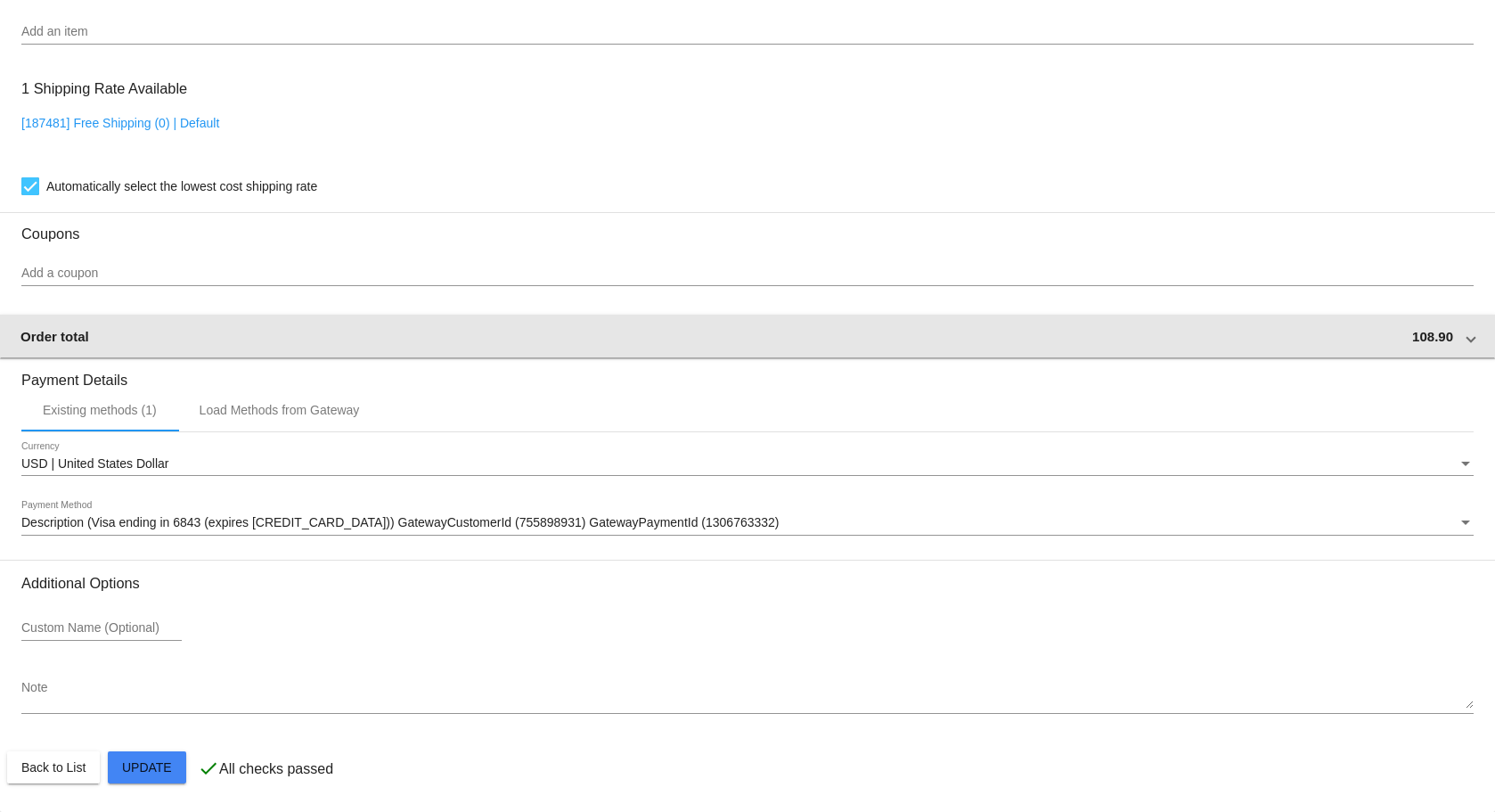
click at [1037, 335] on div "Order total 108.90" at bounding box center [744, 336] width 1446 height 15
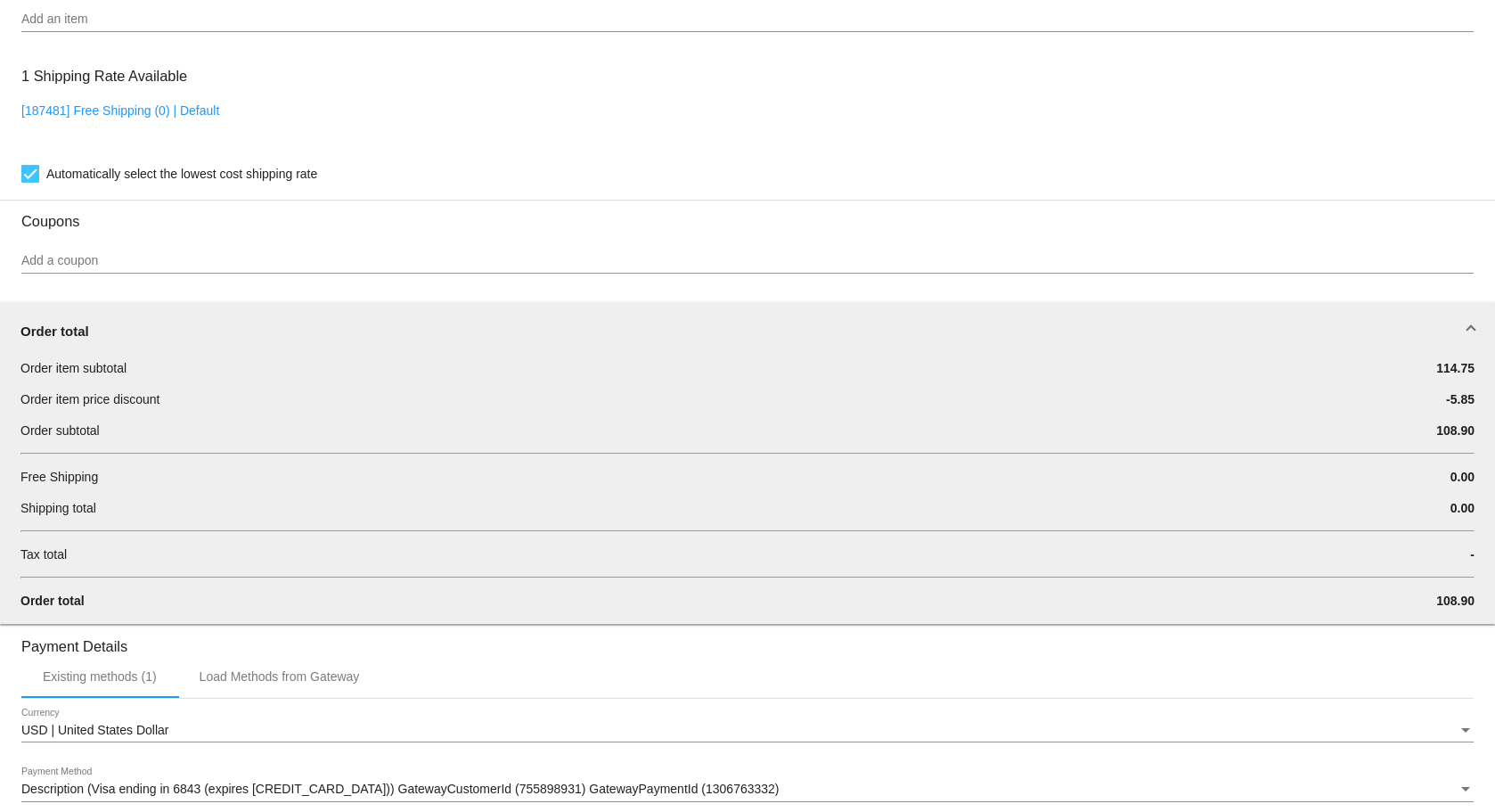
click at [1033, 338] on div "Order total" at bounding box center [744, 331] width 1446 height 15
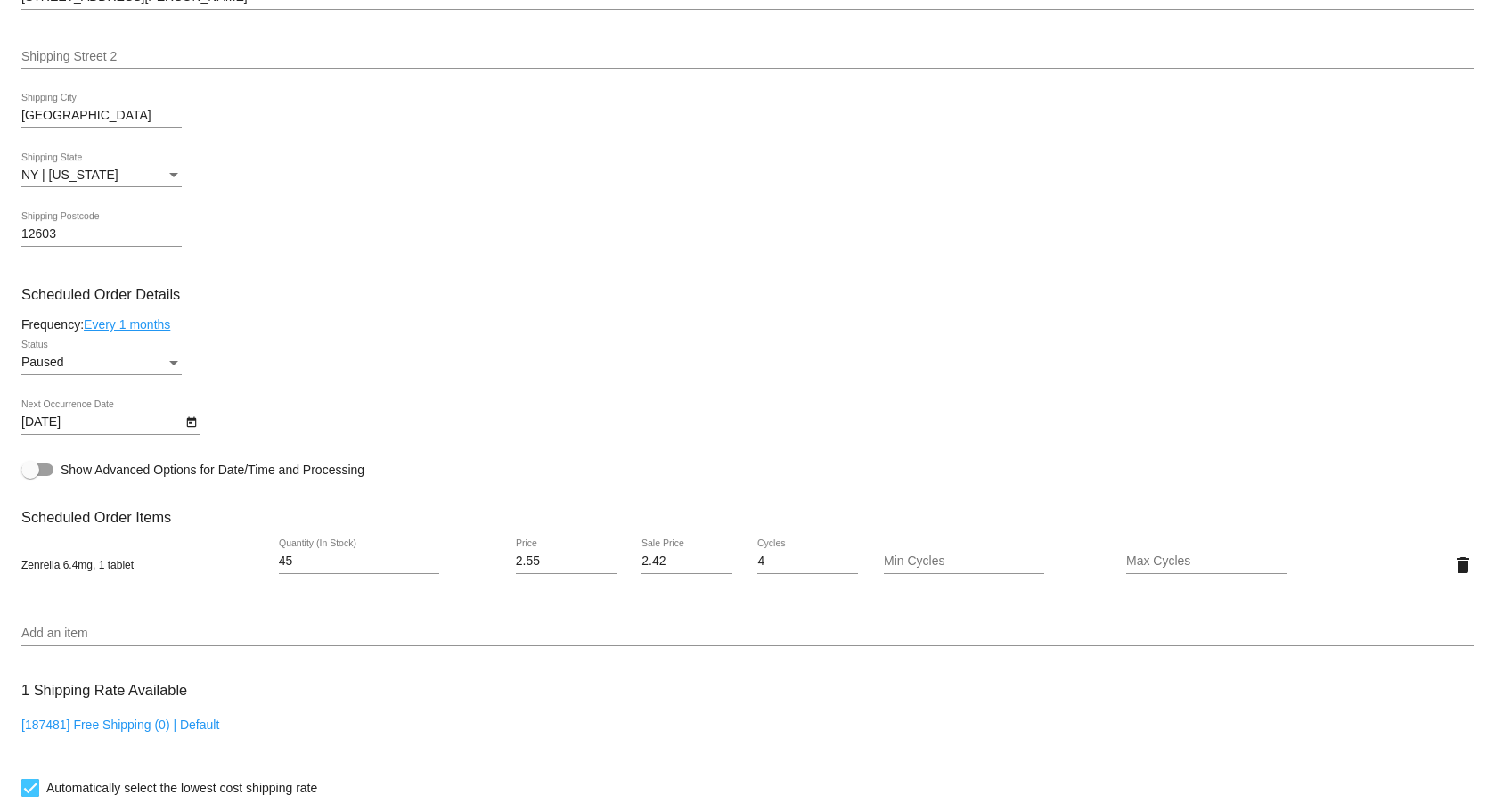
scroll to position [737, 0]
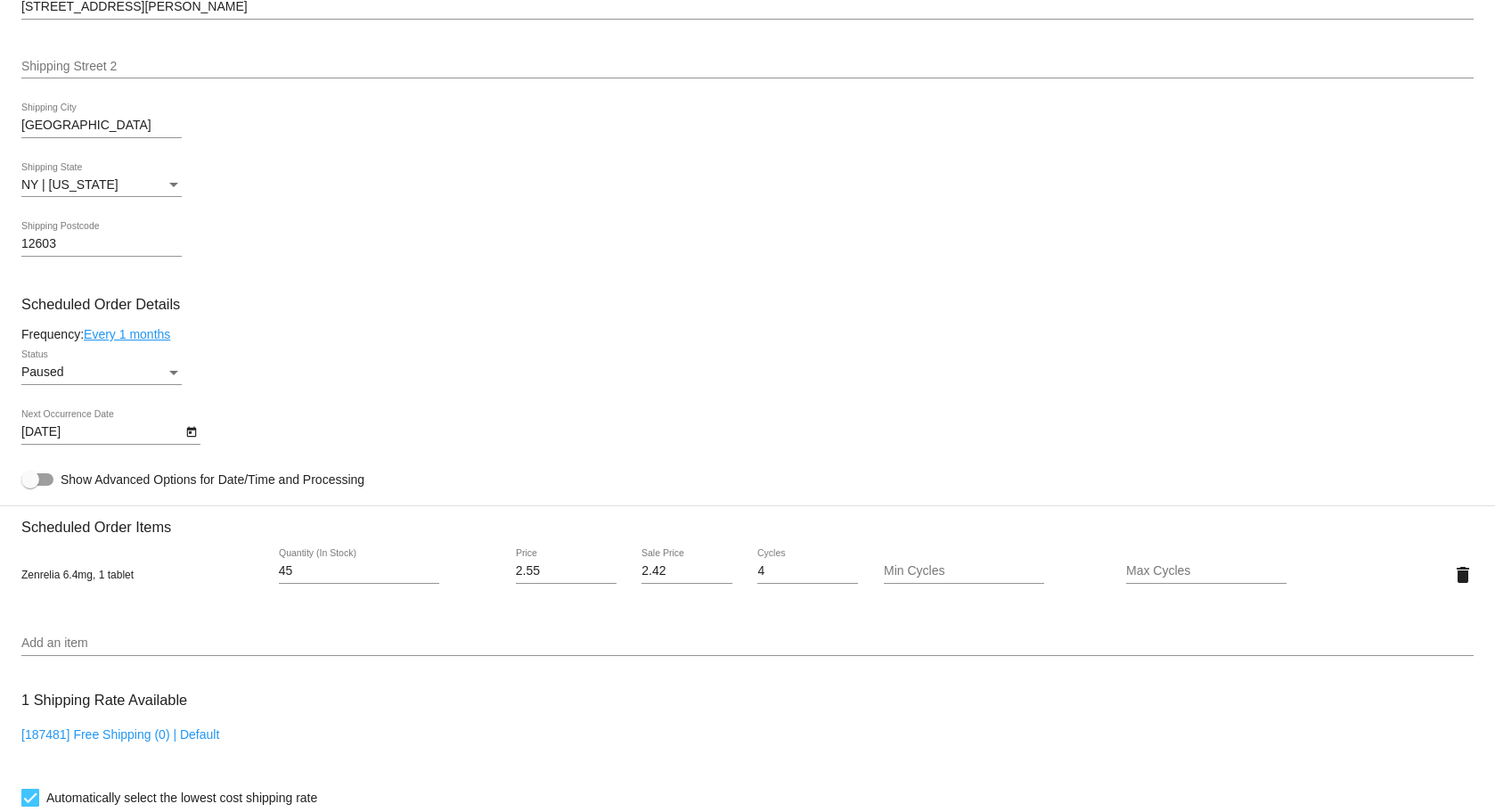
click at [363, 313] on h3 "Scheduled Order Details" at bounding box center [748, 305] width 1452 height 17
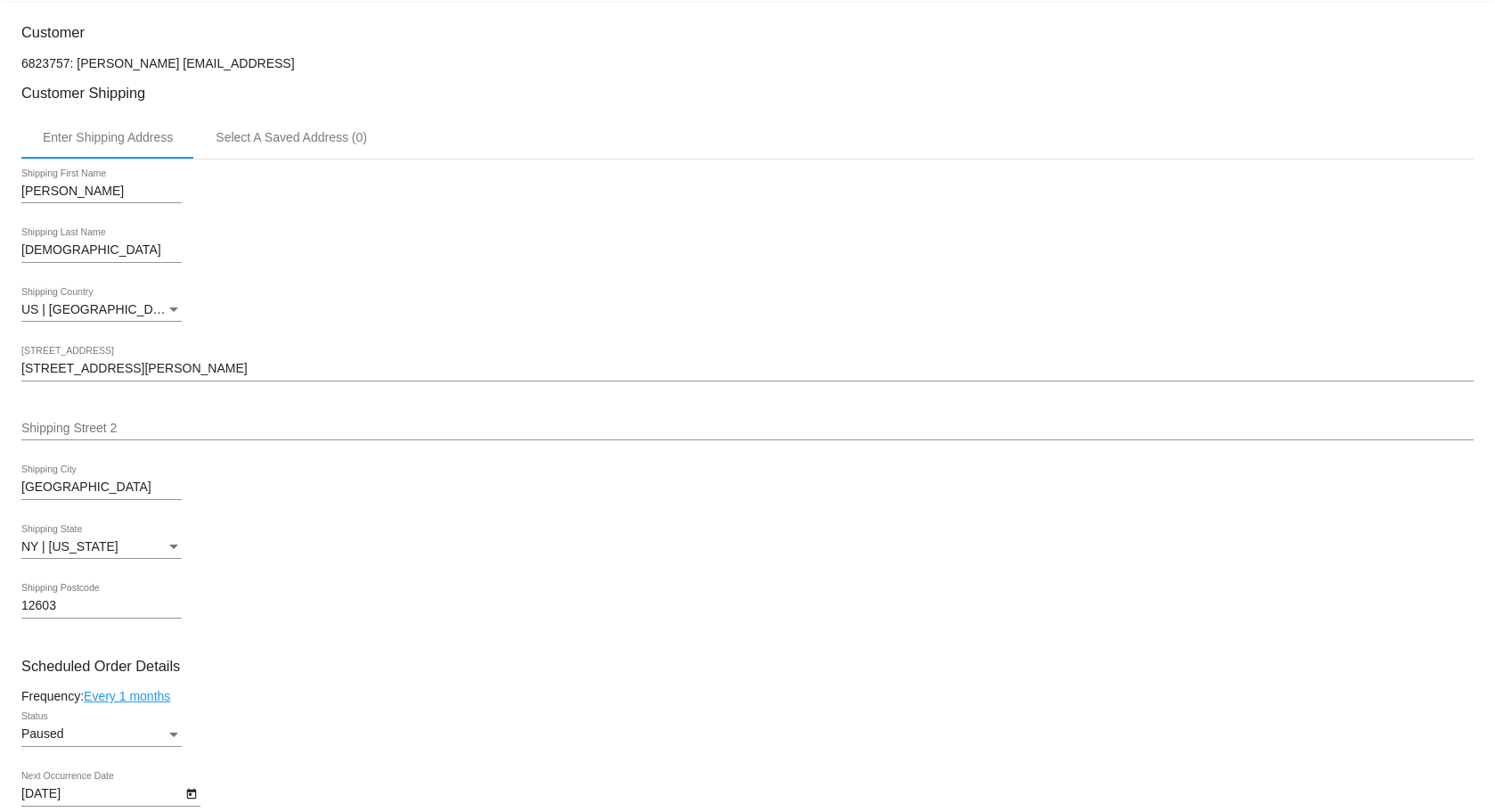
scroll to position [202, 0]
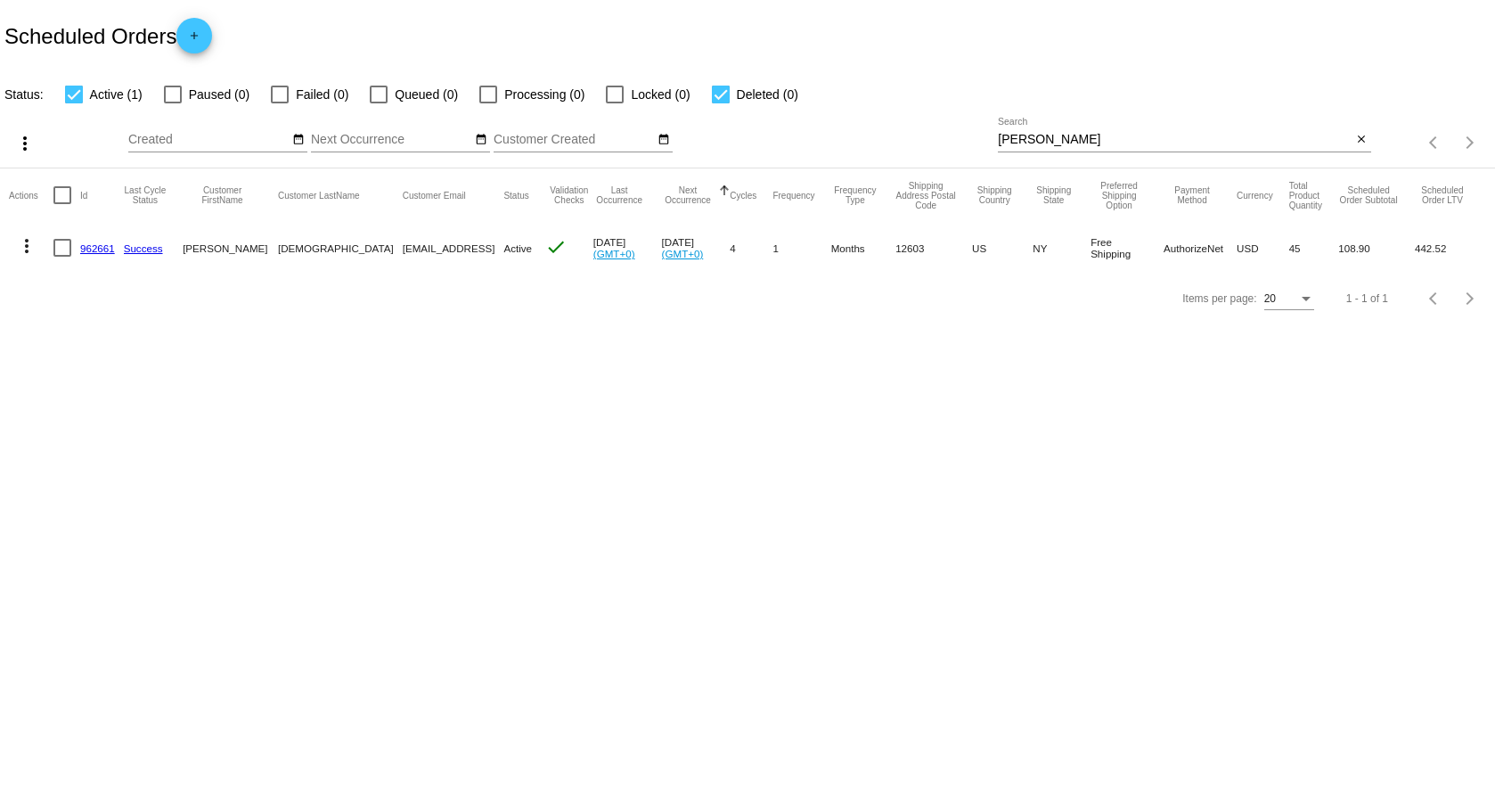
click at [335, 393] on body "Scheduled Orders add Status: Active (1) Paused (0) Failed (0) Queued (0) Proces…" at bounding box center [748, 406] width 1495 height 812
click at [504, 242] on span "Active" at bounding box center [518, 248] width 29 height 11
click at [546, 249] on mat-icon "check" at bounding box center [556, 247] width 21 height 21
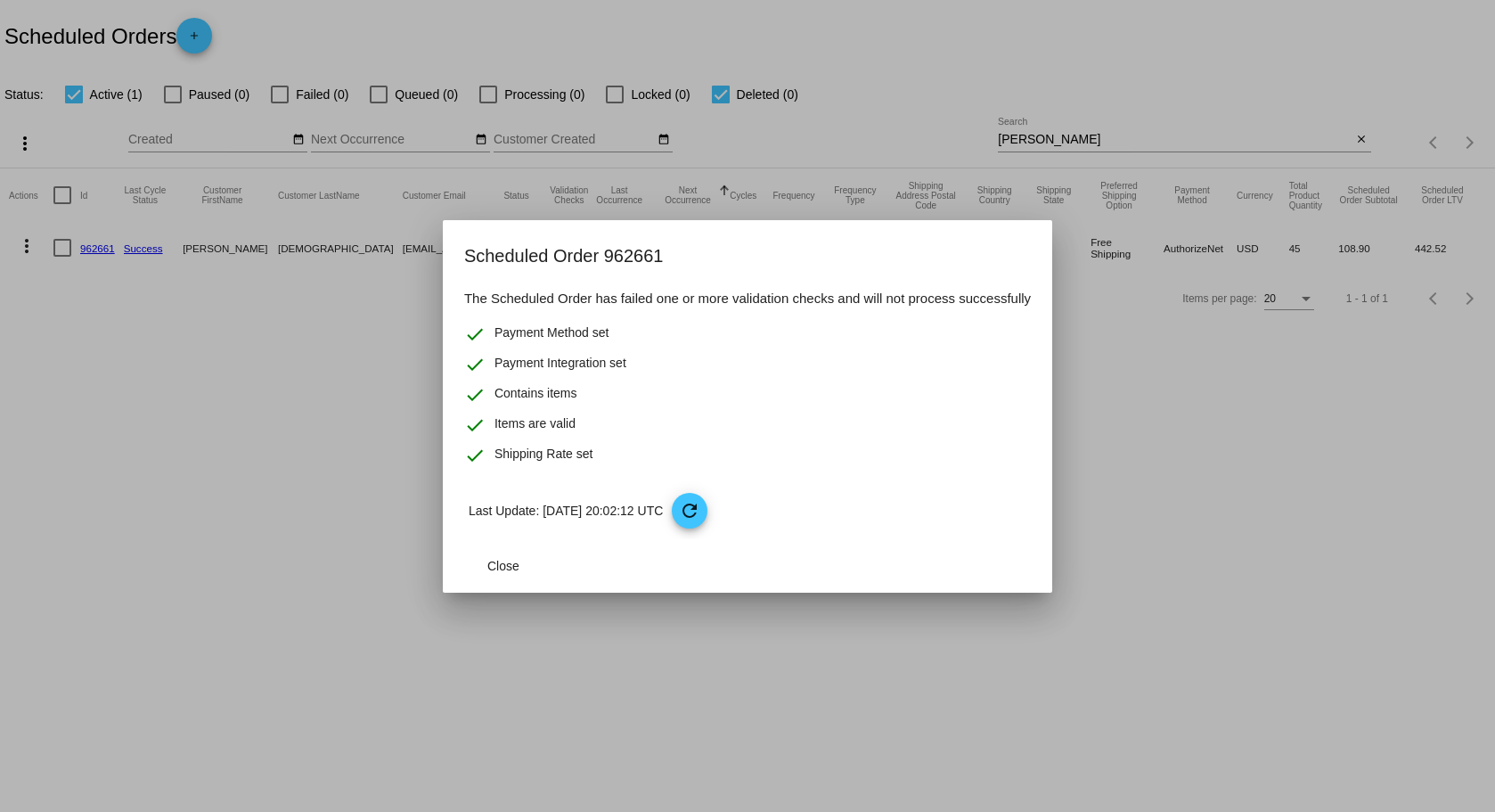
click at [290, 449] on div at bounding box center [748, 406] width 1495 height 812
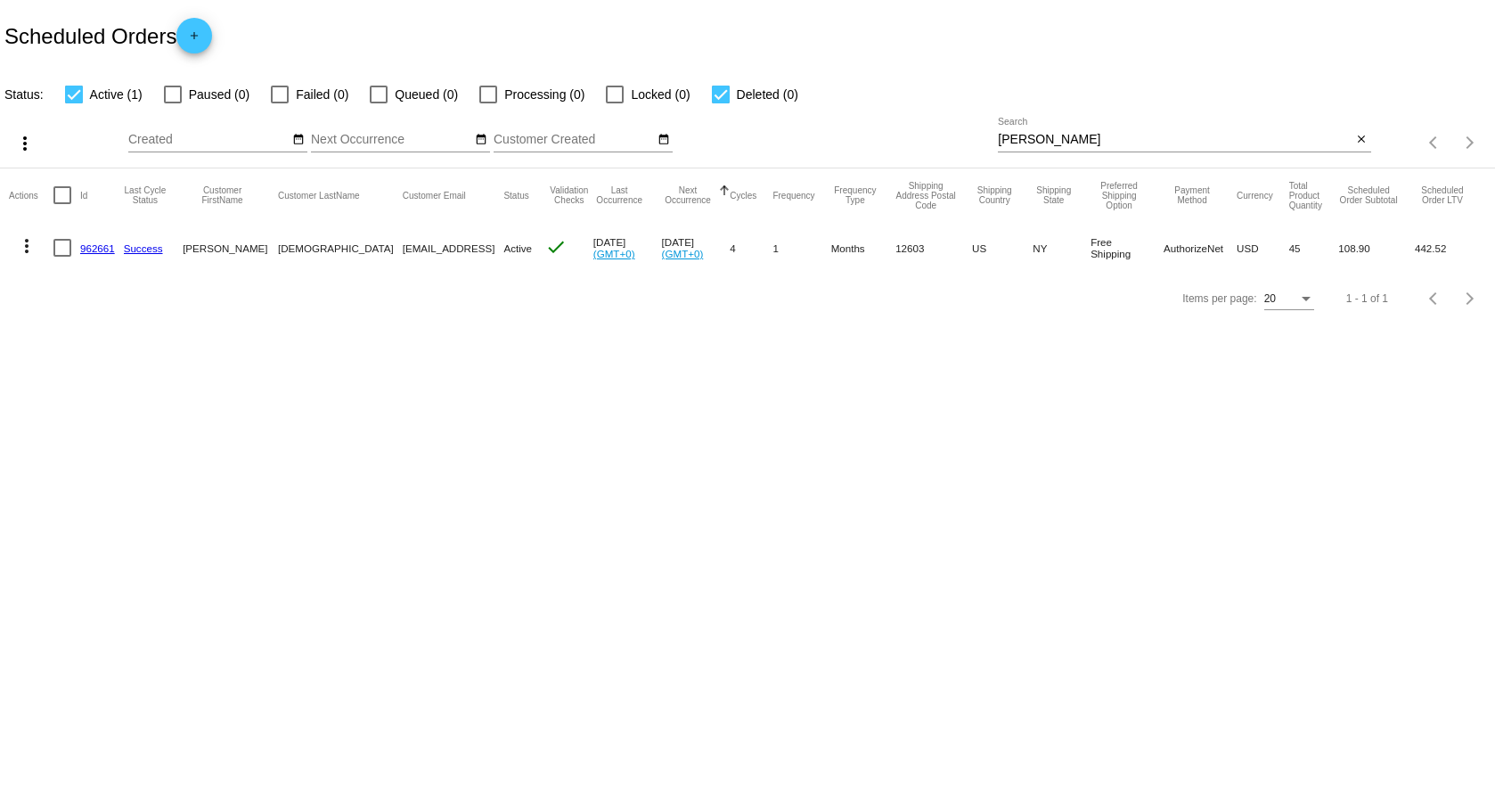
click at [290, 246] on mat-cell "[DEMOGRAPHIC_DATA]" at bounding box center [339, 247] width 124 height 51
click at [94, 240] on mat-cell "962661" at bounding box center [102, 247] width 44 height 51
click at [96, 247] on link "962661" at bounding box center [97, 248] width 35 height 11
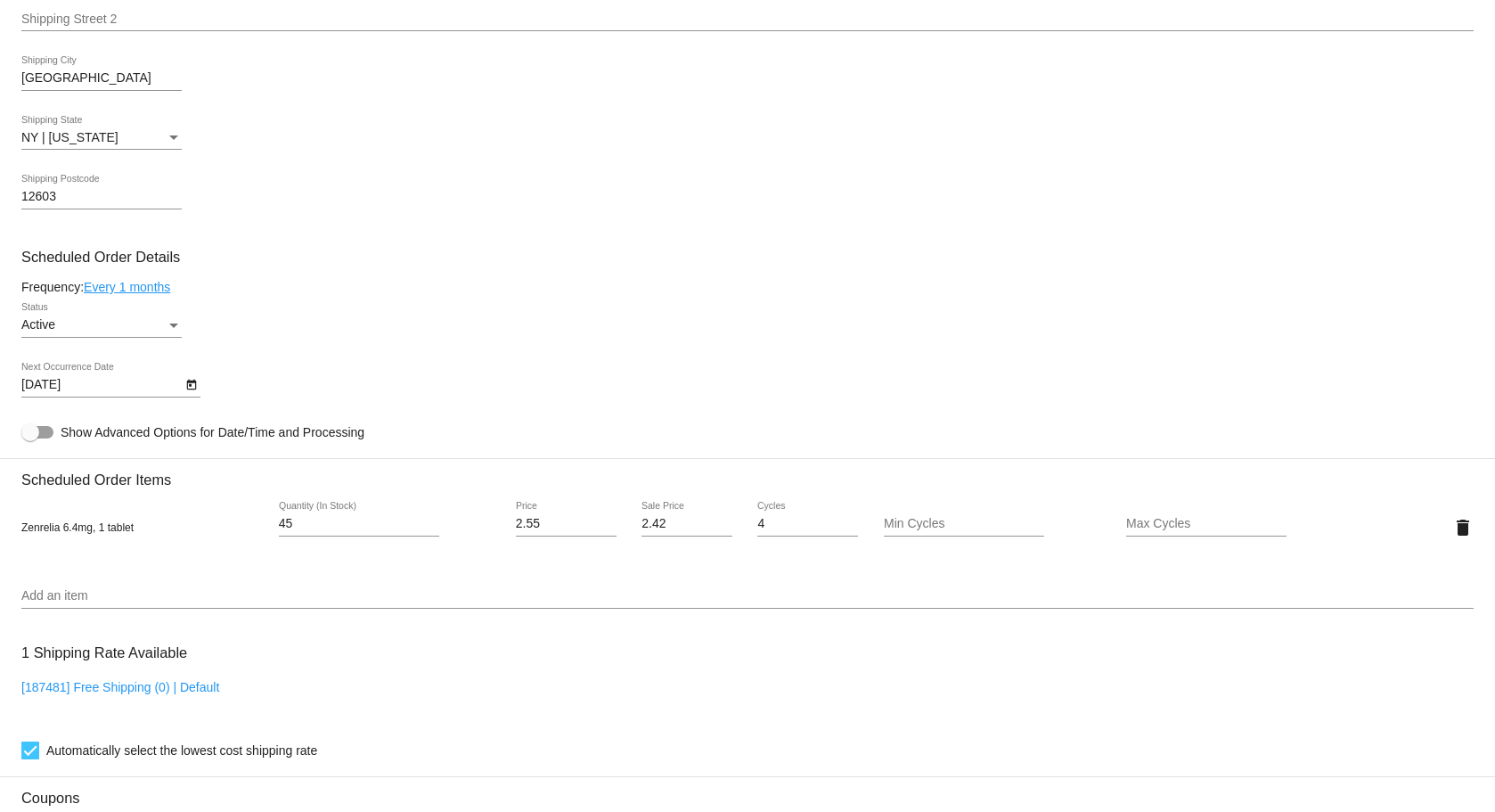
scroll to position [802, 0]
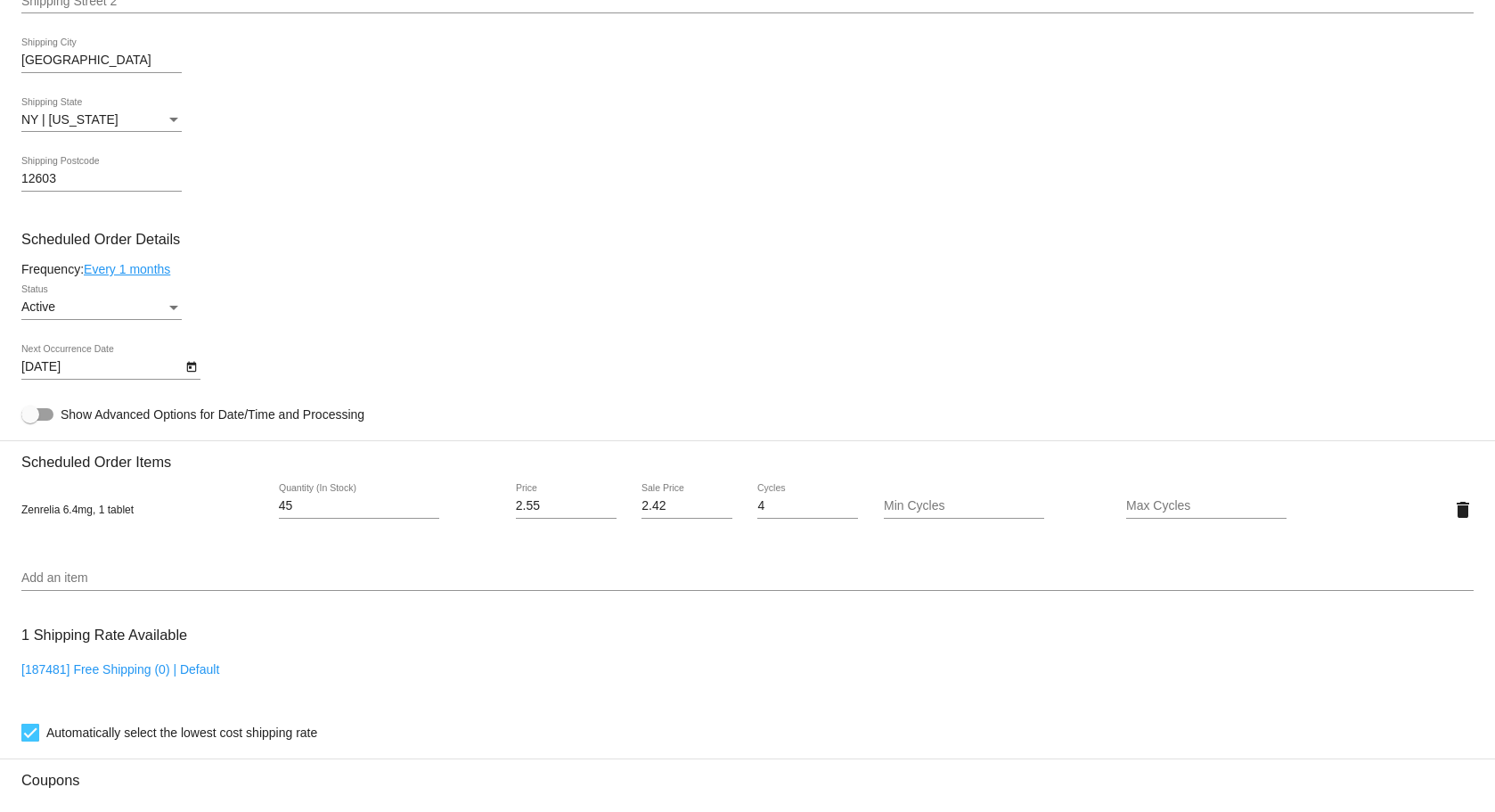
click at [163, 312] on div "Active" at bounding box center [93, 306] width 144 height 14
click at [74, 363] on span "Paused" at bounding box center [102, 353] width 161 height 37
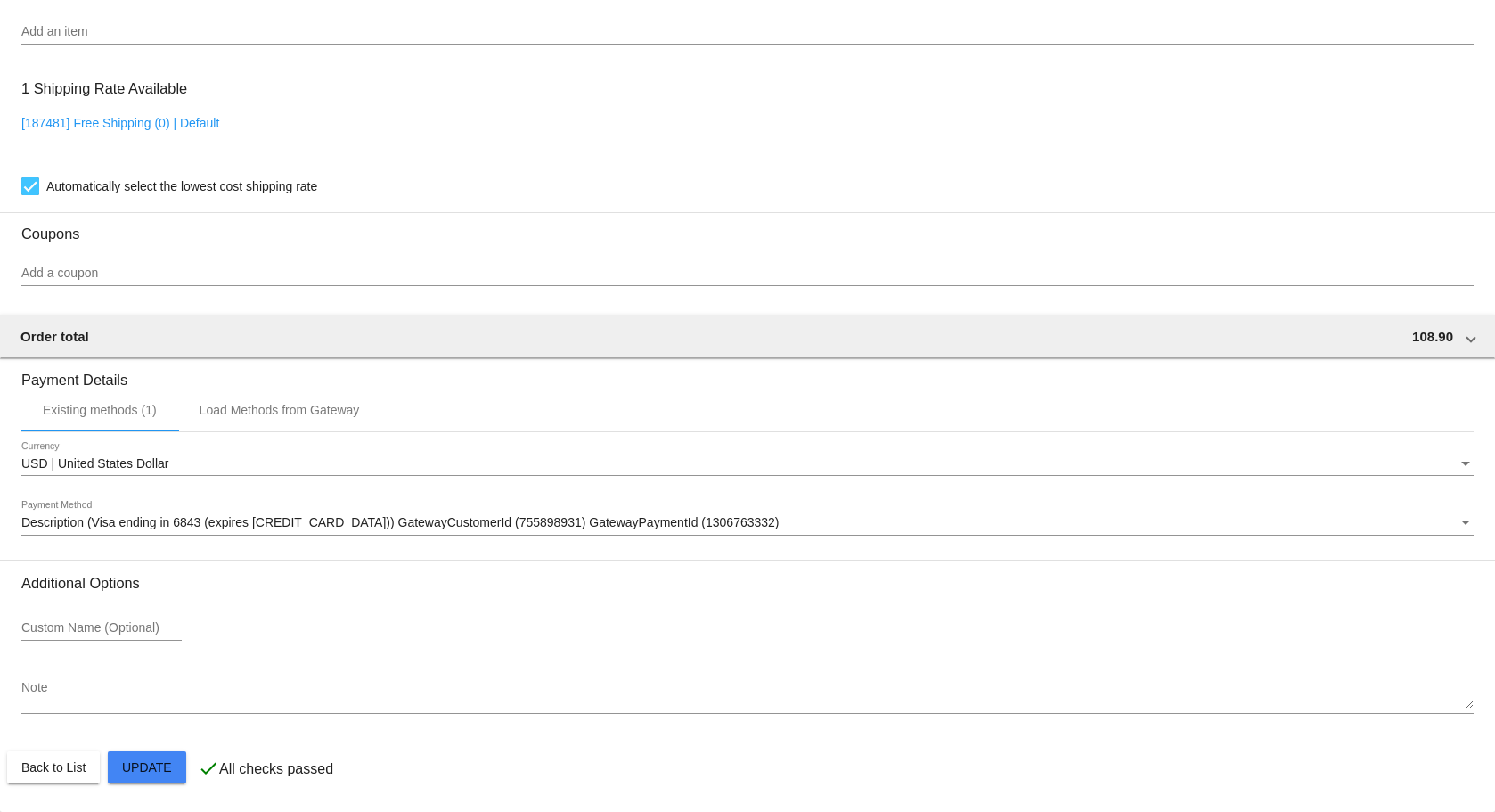
scroll to position [1360, 0]
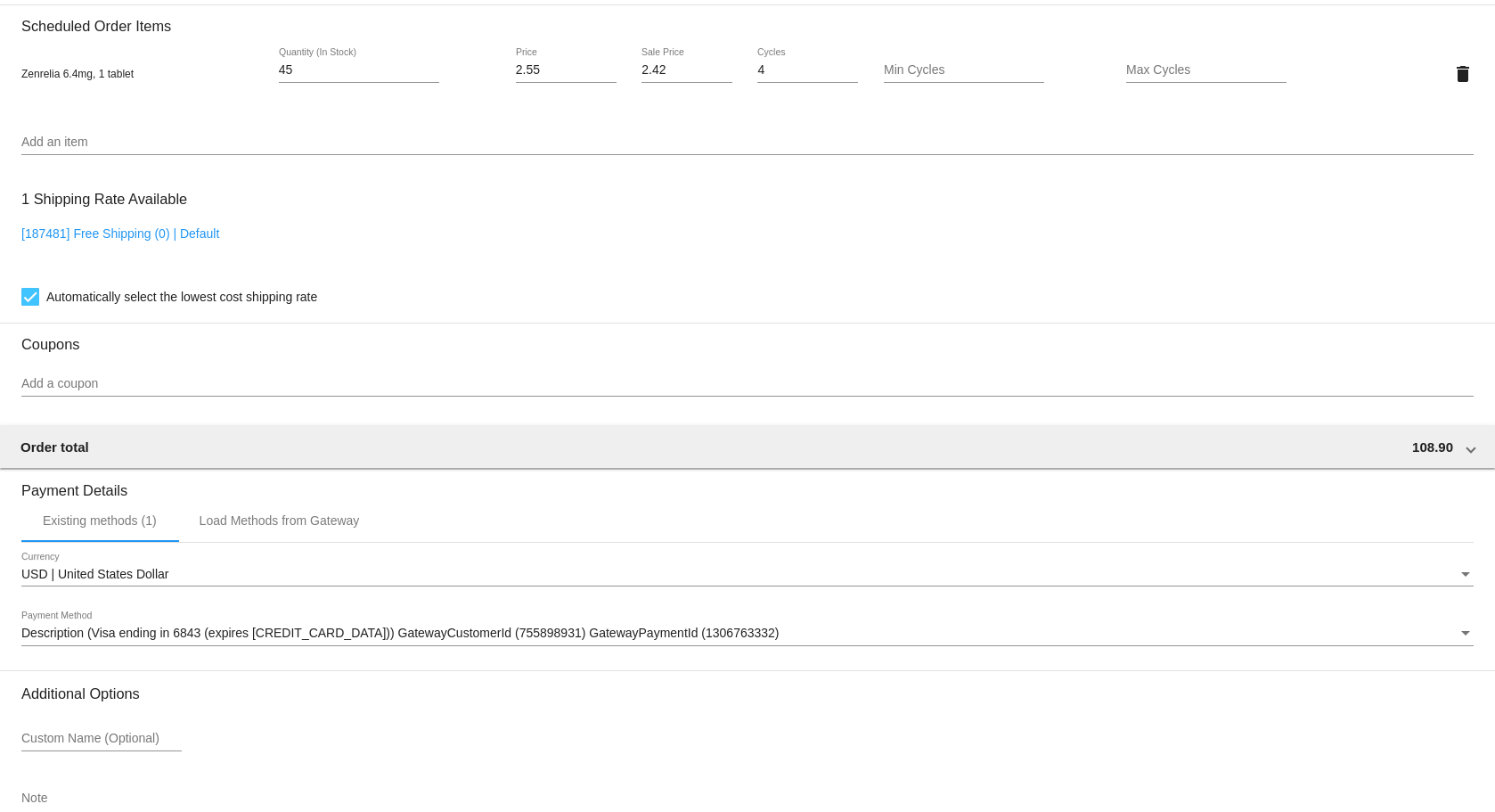
scroll to position [1093, 0]
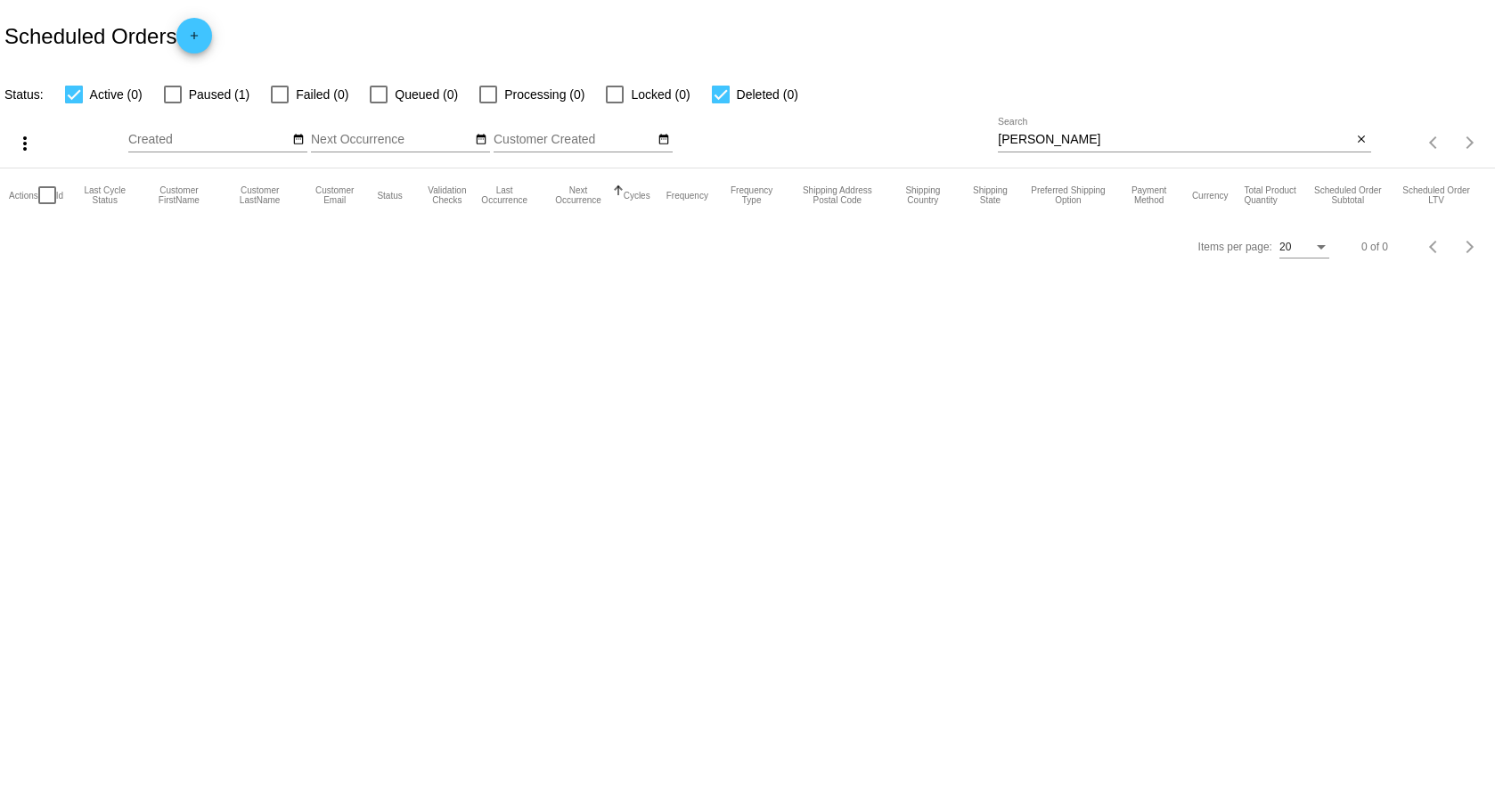
click at [175, 97] on div at bounding box center [172, 94] width 18 height 18
click at [173, 104] on input "Paused (1)" at bounding box center [172, 104] width 1 height 1
checkbox input "true"
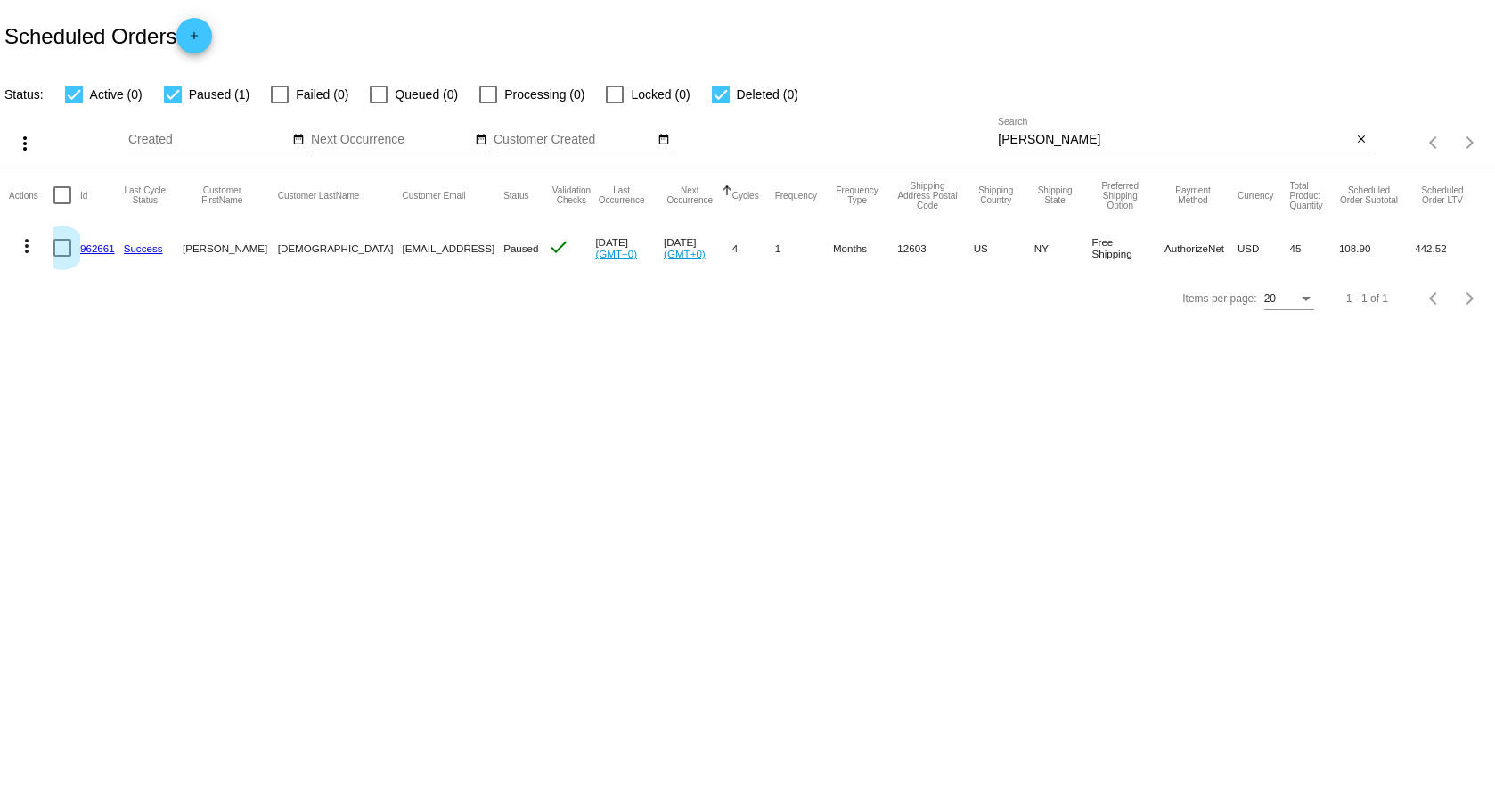
click at [61, 254] on div at bounding box center [62, 248] width 18 height 18
click at [62, 257] on input "checkbox" at bounding box center [62, 257] width 1 height 1
checkbox input "true"
